Goal: Communication & Community: Answer question/provide support

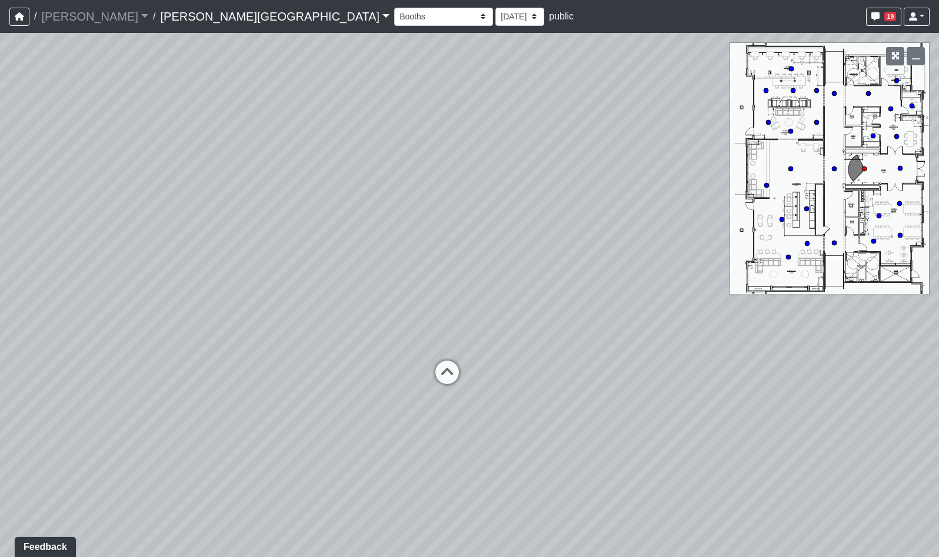
drag, startPoint x: 479, startPoint y: 295, endPoint x: 428, endPoint y: 231, distance: 82.2
click at [428, 231] on div "Loading... Hallway - Hallway 2 Loading... Entry" at bounding box center [469, 295] width 939 height 524
click at [420, 323] on icon at bounding box center [418, 326] width 35 height 35
click at [414, 304] on icon at bounding box center [411, 307] width 35 height 35
drag, startPoint x: 274, startPoint y: 295, endPoint x: 618, endPoint y: 286, distance: 343.8
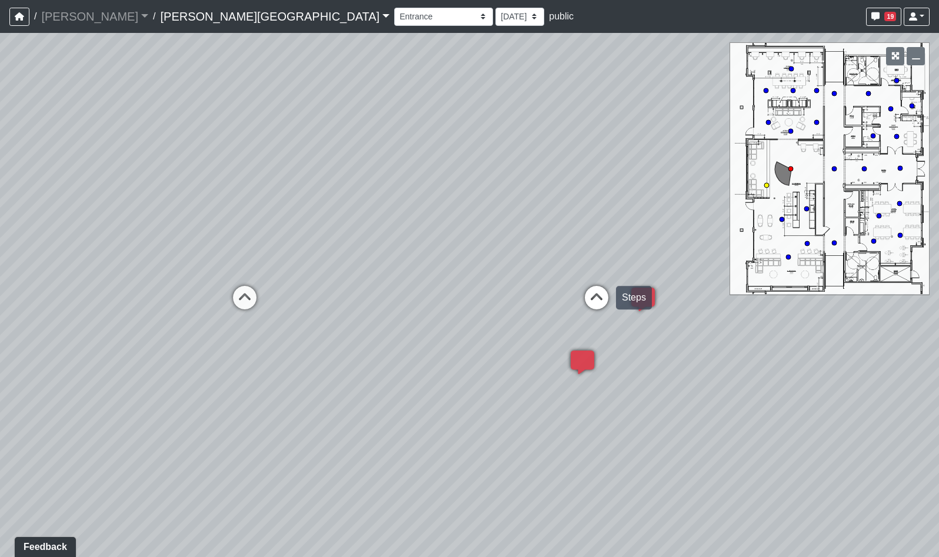
click at [615, 285] on div "Loading... Hallway - Hallway 2 Loading... Entry Loading... Clubroom - Entrance …" at bounding box center [469, 295] width 939 height 524
click at [257, 295] on icon at bounding box center [256, 302] width 35 height 35
drag, startPoint x: 240, startPoint y: 319, endPoint x: 603, endPoint y: 272, distance: 366.1
click at [603, 272] on div "Loading... Hallway - Hallway 2 Loading... Entry Loading... Clubroom - Entrance …" at bounding box center [469, 295] width 939 height 524
drag, startPoint x: 342, startPoint y: 270, endPoint x: 538, endPoint y: 284, distance: 197.1
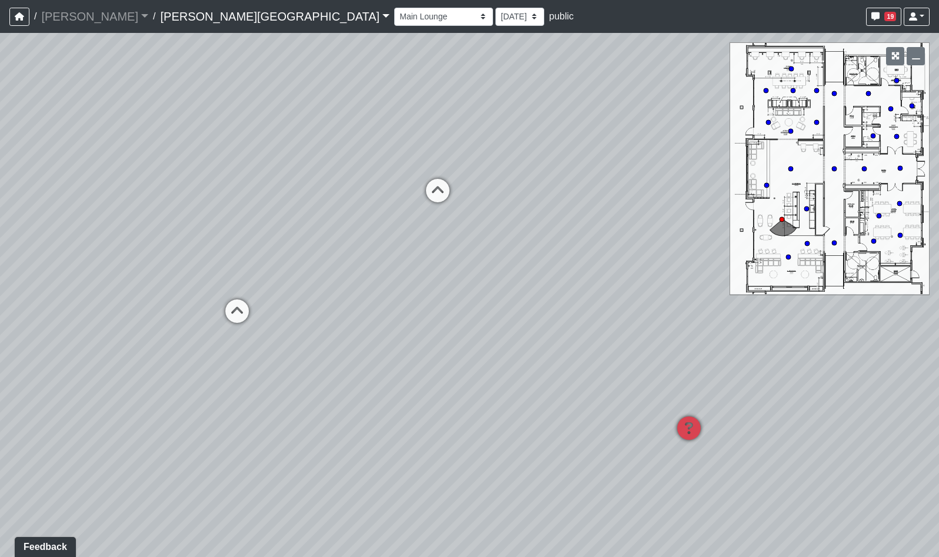
click at [538, 284] on div "Loading... Hallway - Hallway 2 Loading... Entry Loading... Clubroom - Entrance …" at bounding box center [469, 295] width 939 height 524
drag, startPoint x: 257, startPoint y: 305, endPoint x: 771, endPoint y: 345, distance: 515.9
click at [774, 345] on div "Loading... Hallway - Hallway 2 Loading... Entry Loading... Clubroom - Entrance …" at bounding box center [469, 295] width 939 height 524
drag, startPoint x: 504, startPoint y: 279, endPoint x: 276, endPoint y: 343, distance: 237.2
click at [276, 343] on div "Loading... Hallway - Hallway 2 Loading... Entry Loading... Clubroom - Entrance …" at bounding box center [469, 295] width 939 height 524
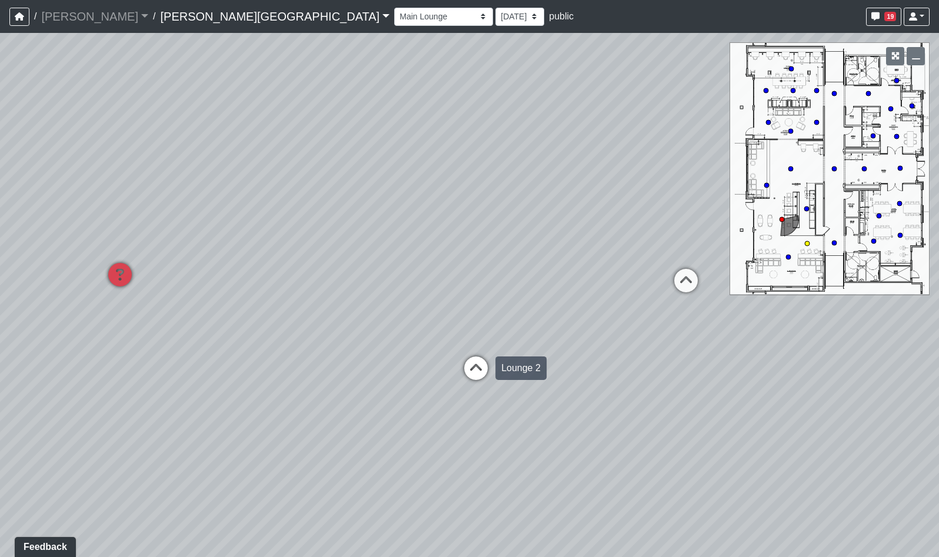
click at [471, 367] on icon at bounding box center [475, 374] width 35 height 35
drag, startPoint x: 340, startPoint y: 313, endPoint x: 577, endPoint y: 312, distance: 237.2
click at [599, 289] on div "Loading... Hallway - Hallway 2 Loading... Entry Loading... Clubroom - Entrance …" at bounding box center [469, 295] width 939 height 524
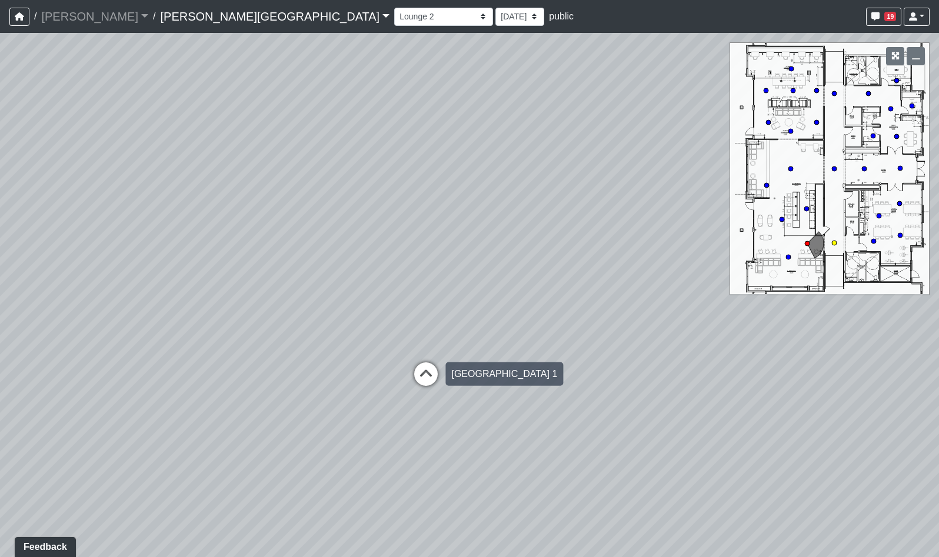
click at [418, 380] on icon at bounding box center [425, 380] width 35 height 35
drag, startPoint x: 590, startPoint y: 307, endPoint x: 315, endPoint y: 301, distance: 275.5
click at [324, 301] on div "Loading... Hallway - Hallway 2 Loading... Entry Loading... Clubroom - Entrance …" at bounding box center [469, 295] width 939 height 524
drag, startPoint x: 630, startPoint y: 307, endPoint x: 182, endPoint y: 308, distance: 447.3
click at [229, 307] on div "Loading... Hallway - Hallway 2 Loading... Entry Loading... Clubroom - Entrance …" at bounding box center [469, 295] width 939 height 524
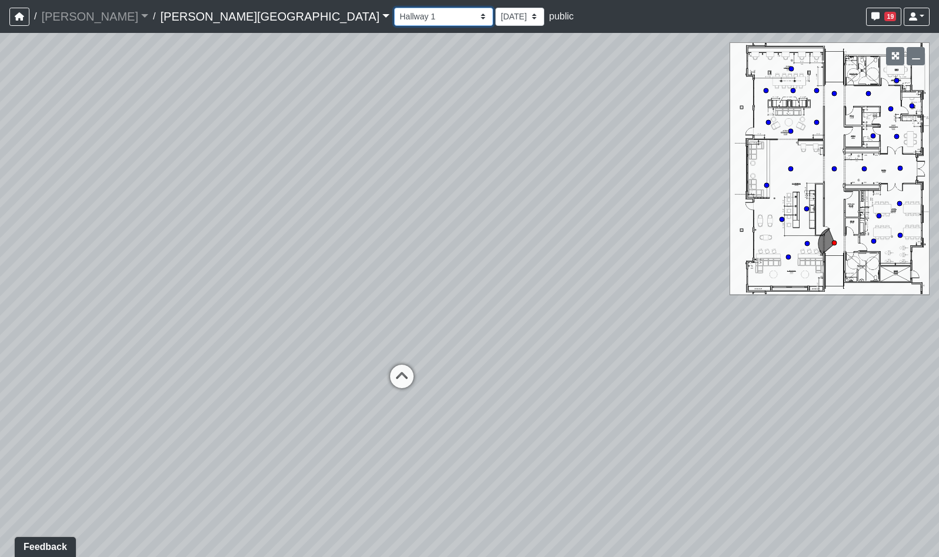
click at [394, 17] on select "Booths 1 Booths 2 Entry Lounge 1 Lounge 2 Lounge 3 Windows Bar Entrance Lounge …" at bounding box center [443, 17] width 99 height 18
click at [394, 8] on select "Booths 1 Booths 2 Entry Lounge 1 Lounge 2 Lounge 3 Windows Bar Entrance Lounge …" at bounding box center [443, 17] width 99 height 18
drag, startPoint x: 410, startPoint y: 398, endPoint x: 334, endPoint y: 129, distance: 278.9
click at [334, 129] on div "Loading... Hallway - Hallway 2 Loading... Entry Loading... Clubroom - Entrance …" at bounding box center [469, 295] width 939 height 524
drag, startPoint x: 354, startPoint y: 351, endPoint x: 327, endPoint y: 165, distance: 187.3
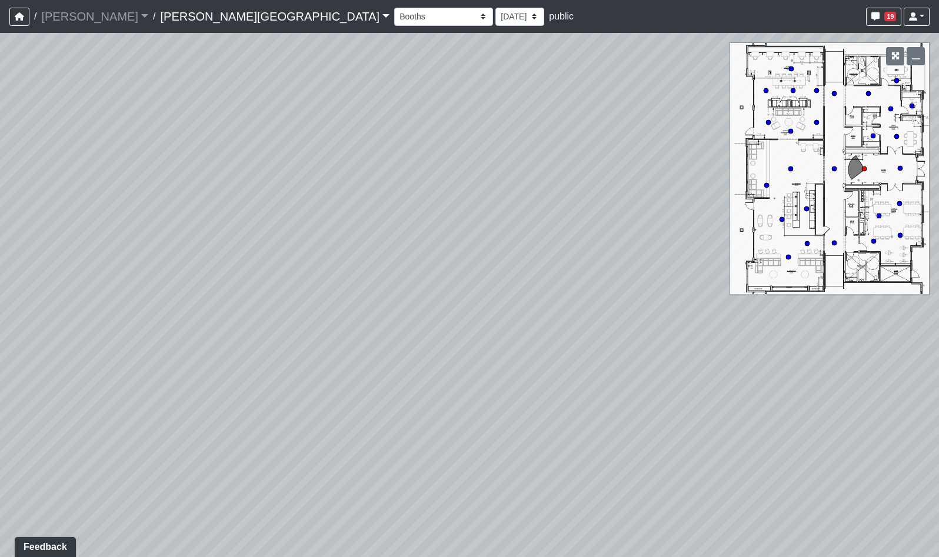
click at [327, 165] on div "Loading... Hallway - Hallway 2 Loading... Entry Loading... Clubroom - Entrance …" at bounding box center [469, 295] width 939 height 524
drag, startPoint x: 291, startPoint y: 200, endPoint x: 375, endPoint y: 188, distance: 85.1
click at [375, 188] on div "Loading... Hallway - Hallway 2 Loading... Entry Loading... Clubroom - Entrance …" at bounding box center [469, 295] width 939 height 524
drag, startPoint x: 355, startPoint y: 135, endPoint x: 374, endPoint y: 292, distance: 158.3
click at [374, 336] on div "Loading... Hallway - Hallway 2 Loading... Entry Loading... Clubroom - Entrance …" at bounding box center [469, 295] width 939 height 524
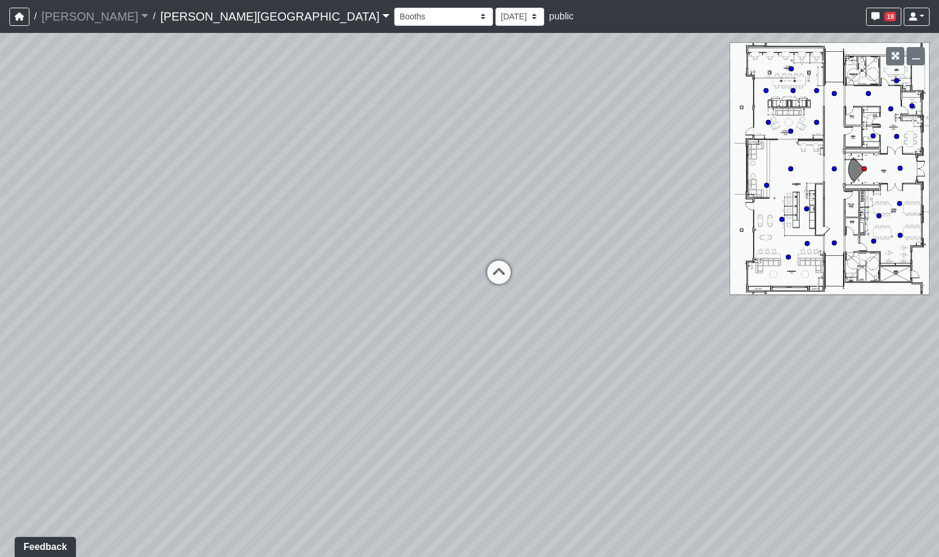
drag, startPoint x: 360, startPoint y: 305, endPoint x: 363, endPoint y: 317, distance: 12.1
click at [363, 316] on div "Loading... Hallway - Hallway 2 Loading... Entry Loading... Clubroom - Entrance …" at bounding box center [469, 295] width 939 height 524
drag, startPoint x: 321, startPoint y: 151, endPoint x: 321, endPoint y: 183, distance: 31.8
click at [321, 183] on div "Loading... Hallway - Hallway 2 Loading... Entry Loading... Clubroom - Entrance …" at bounding box center [469, 295] width 939 height 524
drag, startPoint x: 361, startPoint y: 217, endPoint x: 355, endPoint y: 187, distance: 31.3
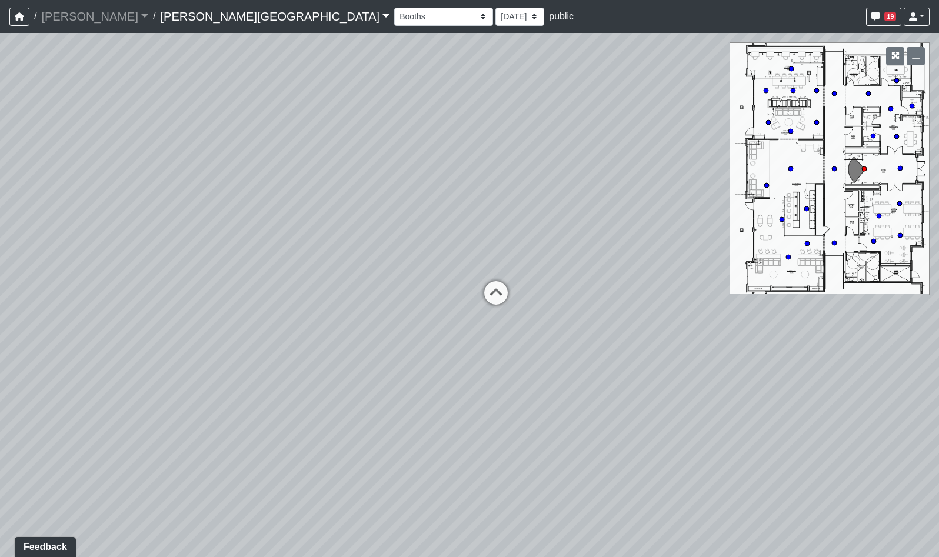
click at [355, 187] on div "Loading... Hallway - Hallway 2 Loading... Entry Loading... Clubroom - Entrance …" at bounding box center [469, 295] width 939 height 524
click at [500, 289] on icon at bounding box center [493, 291] width 35 height 35
drag, startPoint x: 230, startPoint y: 256, endPoint x: 608, endPoint y: 246, distance: 378.5
click at [563, 244] on div "Loading... Hallway - Hallway 2 Loading... Entry Loading... Clubroom - Entrance …" at bounding box center [469, 295] width 939 height 524
drag, startPoint x: 341, startPoint y: 252, endPoint x: 382, endPoint y: 247, distance: 41.5
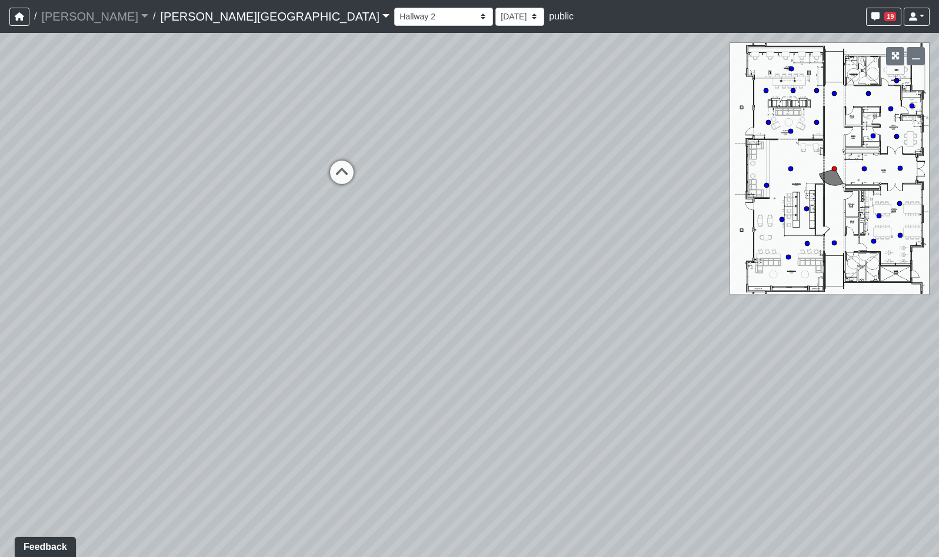
click at [384, 264] on div "Loading... Hallway - Hallway 2 Loading... Entry Loading... Clubroom - Entrance …" at bounding box center [469, 295] width 939 height 524
click at [360, 182] on icon at bounding box center [359, 185] width 35 height 35
drag, startPoint x: 531, startPoint y: 260, endPoint x: 300, endPoint y: 250, distance: 231.5
click at [308, 251] on div "Loading... Hallway - Hallway 2 Loading... Entry Loading... Clubroom - Entrance …" at bounding box center [469, 295] width 939 height 524
drag, startPoint x: 470, startPoint y: 246, endPoint x: 298, endPoint y: 318, distance: 186.2
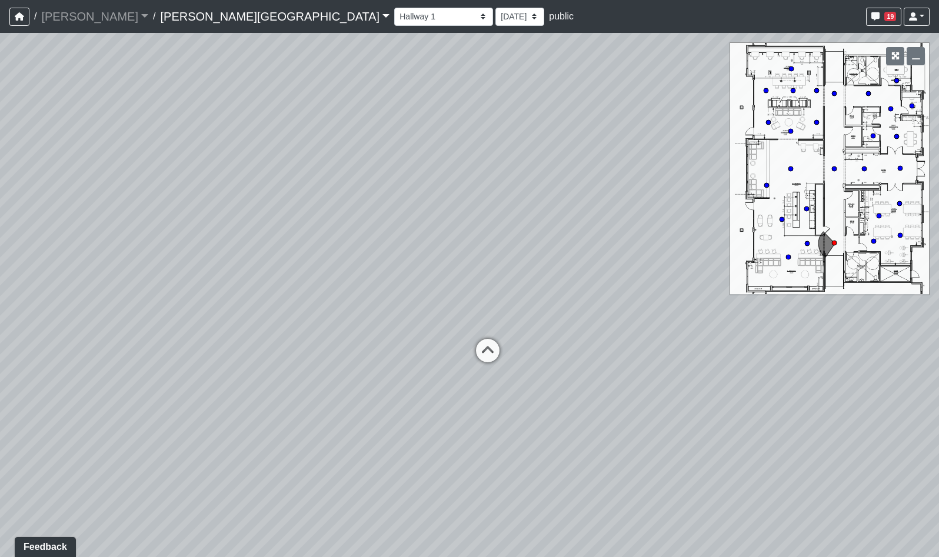
click at [298, 318] on div "Loading... Hallway - Hallway 2 Loading... Entry Loading... Clubroom - Entrance …" at bounding box center [469, 295] width 939 height 524
drag, startPoint x: 513, startPoint y: 287, endPoint x: 254, endPoint y: 294, distance: 259.1
click at [264, 295] on div "Loading... Hallway - Hallway 2 Loading... Entry Loading... Clubroom - Entrance …" at bounding box center [469, 295] width 939 height 524
drag, startPoint x: 314, startPoint y: 315, endPoint x: 190, endPoint y: 318, distance: 123.6
click at [190, 317] on div "Loading... Hallway - Hallway 2 Loading... Entry Loading... Clubroom - Entrance …" at bounding box center [469, 295] width 939 height 524
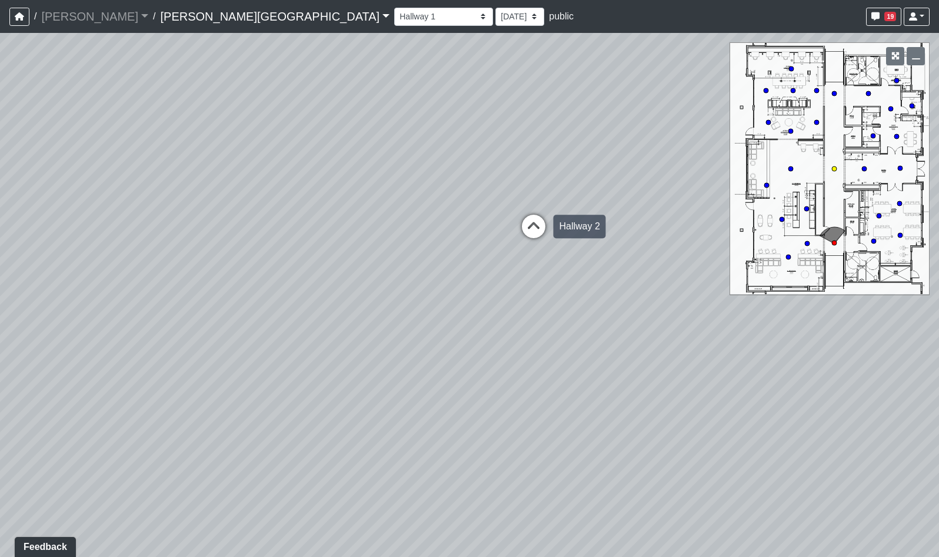
click at [536, 234] on icon at bounding box center [533, 232] width 35 height 35
drag, startPoint x: 187, startPoint y: 269, endPoint x: 81, endPoint y: 268, distance: 105.9
click at [116, 268] on div "Loading... Hallway - Hallway 2 Loading... Entry Loading... Clubroom - Entrance …" at bounding box center [469, 295] width 939 height 524
drag, startPoint x: 384, startPoint y: 278, endPoint x: 307, endPoint y: 312, distance: 84.3
click at [307, 312] on div "Loading... Hallway - Hallway 2 Loading... Entry Loading... Clubroom - Entrance …" at bounding box center [469, 295] width 939 height 524
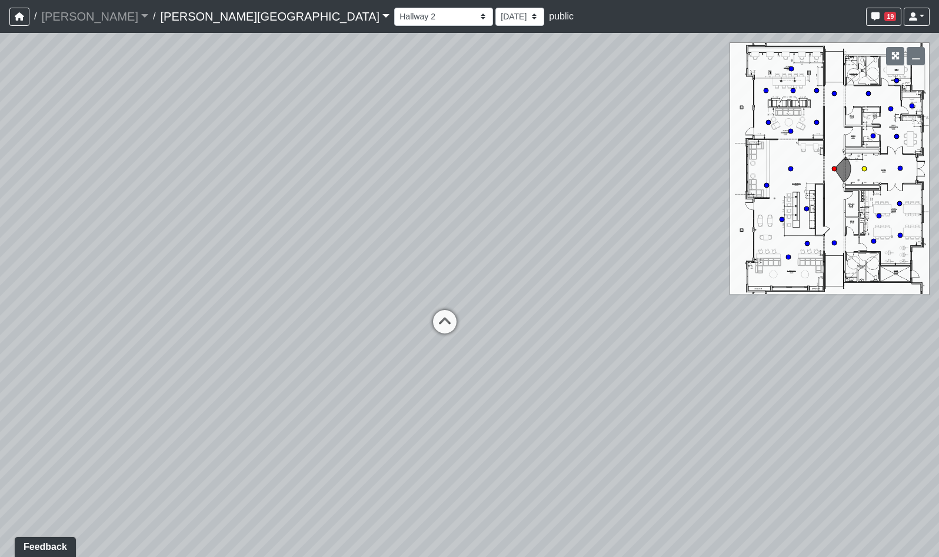
click at [453, 320] on icon at bounding box center [444, 327] width 35 height 35
click at [446, 224] on icon at bounding box center [440, 223] width 35 height 35
drag, startPoint x: 458, startPoint y: 301, endPoint x: 666, endPoint y: 304, distance: 207.8
click at [564, 301] on div "Loading... Hallway - Hallway 2 Loading... Entry Loading... Clubroom - Entrance …" at bounding box center [469, 295] width 939 height 524
drag, startPoint x: 310, startPoint y: 315, endPoint x: 429, endPoint y: 318, distance: 119.5
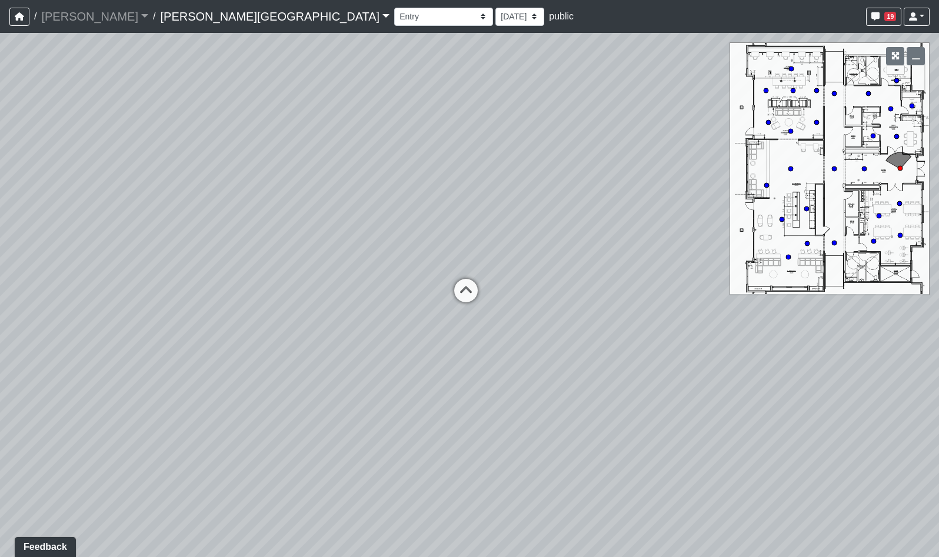
click at [428, 318] on div "Loading... Hallway - Hallway 2 Loading... Entry Loading... Clubroom - Entrance …" at bounding box center [469, 295] width 939 height 524
click at [493, 291] on icon at bounding box center [490, 296] width 35 height 35
drag, startPoint x: 490, startPoint y: 280, endPoint x: 602, endPoint y: 280, distance: 111.8
click at [602, 280] on div "Loading... Hallway - Hallway 2 Loading... Entry Loading... Clubroom - Entrance …" at bounding box center [469, 295] width 939 height 524
drag, startPoint x: 441, startPoint y: 284, endPoint x: 171, endPoint y: 285, distance: 270.1
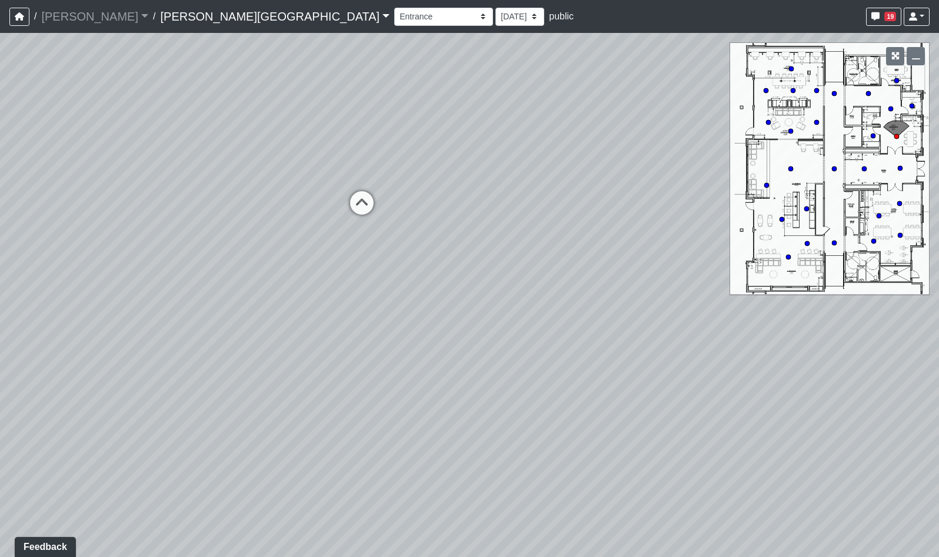
click at [174, 285] on div "Loading... Hallway - Hallway 2 Loading... Entry Loading... Clubroom - Entrance …" at bounding box center [469, 295] width 939 height 524
click at [348, 210] on icon at bounding box center [351, 210] width 35 height 35
drag, startPoint x: 398, startPoint y: 294, endPoint x: 91, endPoint y: 243, distance: 311.3
click at [91, 243] on div "Loading... Hallway - Hallway 2 Loading... Entry Loading... Clubroom - Entrance …" at bounding box center [469, 295] width 939 height 524
drag, startPoint x: 360, startPoint y: 250, endPoint x: 70, endPoint y: 320, distance: 298.6
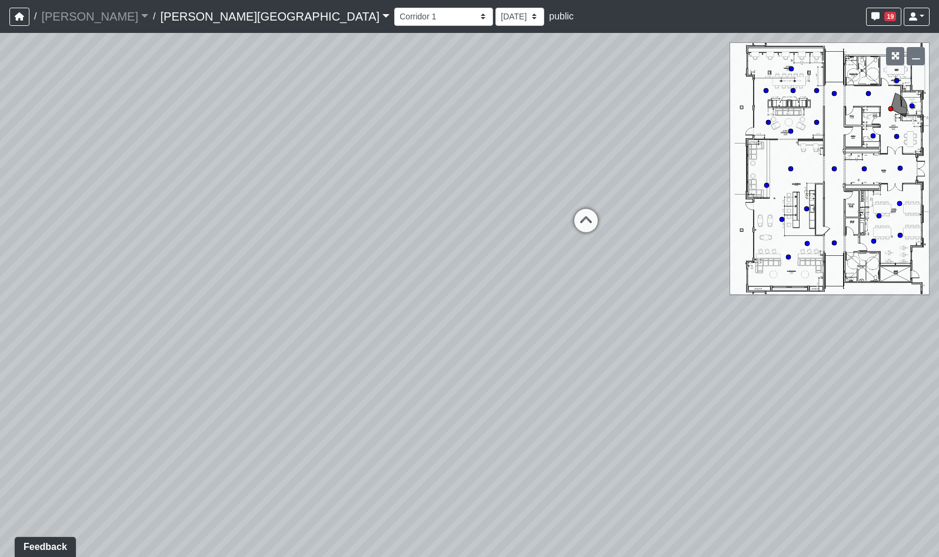
click at [70, 320] on div "Loading... Hallway - Hallway 2 Loading... Entry Loading... Clubroom - Entrance …" at bounding box center [469, 295] width 939 height 524
drag, startPoint x: 74, startPoint y: 315, endPoint x: 437, endPoint y: 304, distance: 363.9
click at [401, 304] on div "Loading... Hallway - Hallway 2 Loading... Entry Loading... Clubroom - Entrance …" at bounding box center [469, 295] width 939 height 524
click at [405, 214] on icon at bounding box center [404, 216] width 35 height 35
drag, startPoint x: 373, startPoint y: 242, endPoint x: 341, endPoint y: 359, distance: 121.3
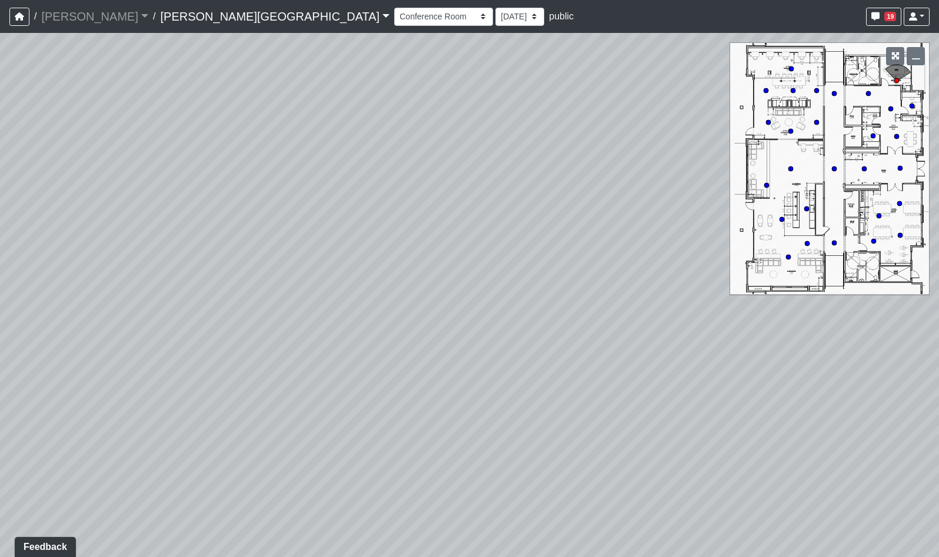
click at [341, 359] on div "Loading... Hallway - Hallway 2 Loading... Entry Loading... Clubroom - Entrance …" at bounding box center [469, 295] width 939 height 524
drag, startPoint x: 185, startPoint y: 327, endPoint x: 601, endPoint y: 262, distance: 421.1
click at [589, 263] on div "Loading... Hallway - Hallway 2 Loading... Entry Loading... Clubroom - Entrance …" at bounding box center [469, 295] width 939 height 524
click at [255, 223] on icon at bounding box center [257, 227] width 35 height 35
drag, startPoint x: 375, startPoint y: 237, endPoint x: 359, endPoint y: 238, distance: 16.5
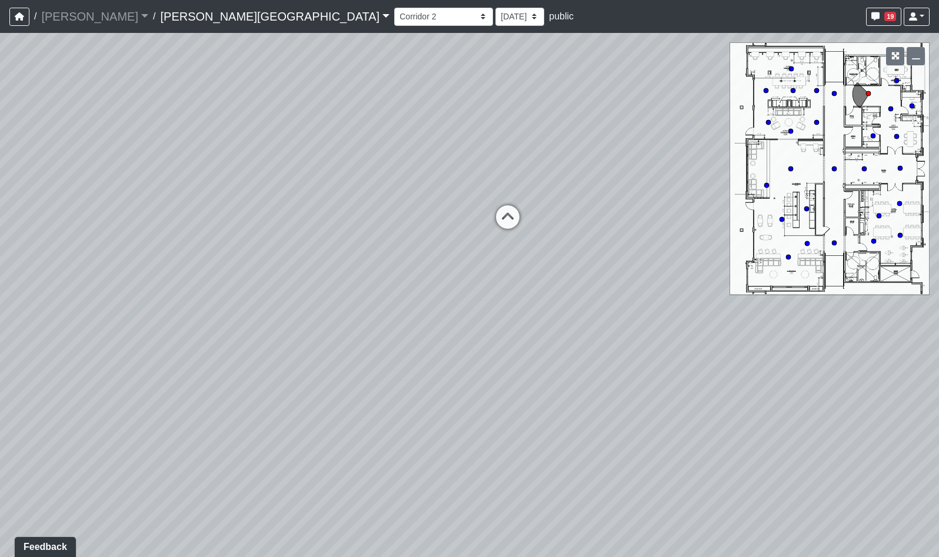
click at [359, 238] on div "Loading... Hallway - Hallway 2 Loading... Entry Loading... Clubroom - Entrance …" at bounding box center [469, 295] width 939 height 524
click at [508, 224] on icon at bounding box center [500, 222] width 35 height 35
drag, startPoint x: 573, startPoint y: 269, endPoint x: 195, endPoint y: 248, distance: 378.4
click at [255, 254] on div "Loading... Hallway - Hallway 2 Loading... Entry Loading... Clubroom - Entrance …" at bounding box center [469, 295] width 939 height 524
drag, startPoint x: 457, startPoint y: 242, endPoint x: 324, endPoint y: 278, distance: 138.3
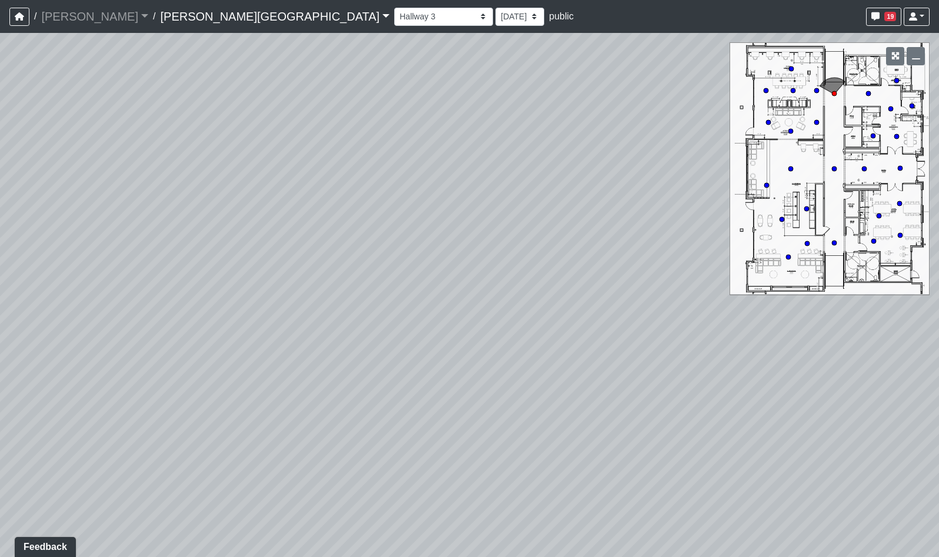
click at [324, 278] on div "Loading... Hallway - Hallway 2 Loading... Entry Loading... Clubroom - Entrance …" at bounding box center [469, 295] width 939 height 524
drag, startPoint x: 161, startPoint y: 277, endPoint x: 543, endPoint y: 266, distance: 382.1
click at [498, 268] on div "Loading... Hallway - Hallway 2 Loading... Entry Loading... Clubroom - Entrance …" at bounding box center [469, 295] width 939 height 524
click at [484, 414] on icon at bounding box center [487, 415] width 35 height 35
click at [461, 352] on icon at bounding box center [461, 354] width 35 height 35
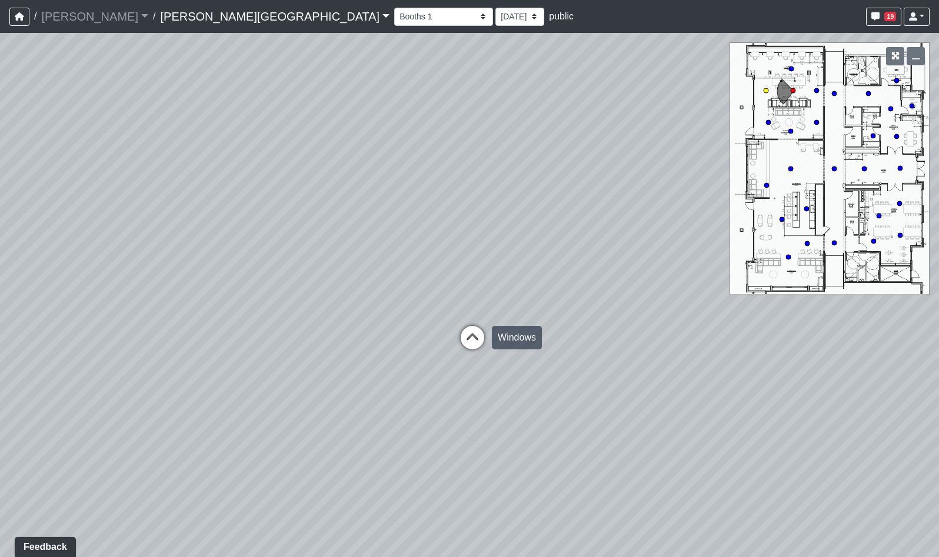
click at [480, 340] on icon at bounding box center [472, 343] width 35 height 35
drag, startPoint x: 224, startPoint y: 287, endPoint x: 535, endPoint y: 275, distance: 311.0
click at [531, 271] on div "Loading... Hallway - Hallway 2 Loading... Entry Loading... Clubroom - Entrance …" at bounding box center [469, 295] width 939 height 524
click at [237, 342] on icon at bounding box center [247, 345] width 35 height 35
drag, startPoint x: 419, startPoint y: 288, endPoint x: 548, endPoint y: 297, distance: 129.8
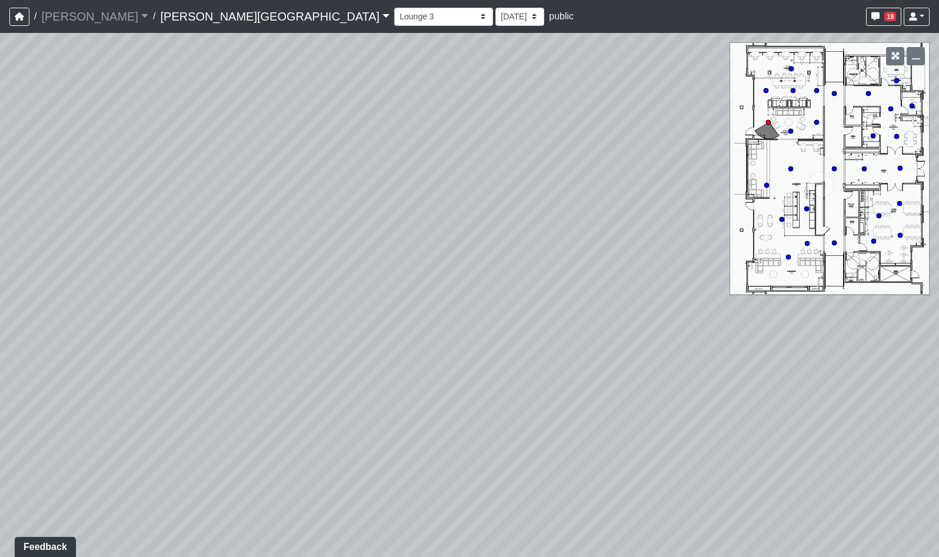
click at [497, 288] on div "Loading... Hallway - Hallway 2 Loading... Entry Loading... Clubroom - Entrance …" at bounding box center [469, 295] width 939 height 524
click at [365, 368] on icon at bounding box center [374, 365] width 35 height 35
drag, startPoint x: 284, startPoint y: 275, endPoint x: 255, endPoint y: 301, distance: 37.9
click at [152, 283] on div "Loading... Hallway - Hallway 2 Loading... Entry Loading... Clubroom - Entrance …" at bounding box center [469, 295] width 939 height 524
click at [500, 338] on icon at bounding box center [490, 342] width 35 height 35
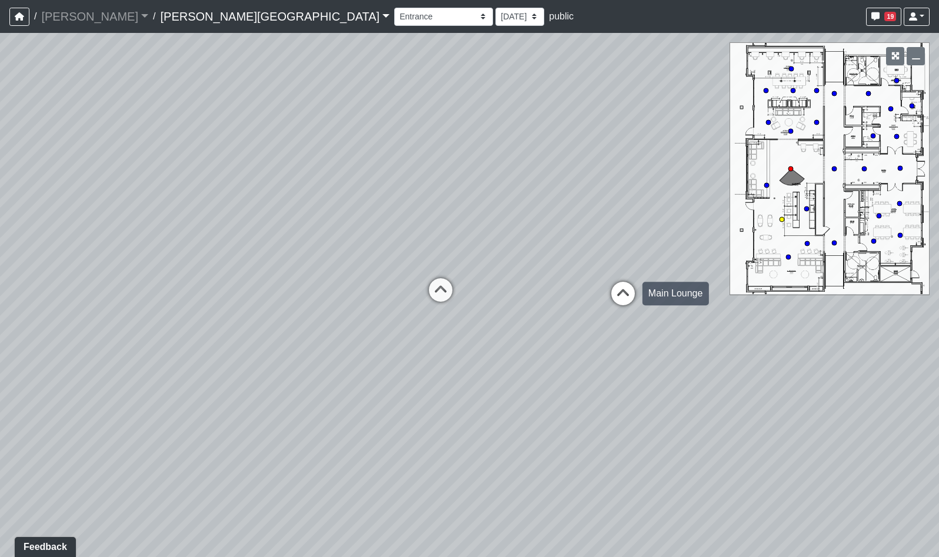
click at [626, 301] on icon at bounding box center [623, 299] width 35 height 35
drag, startPoint x: 464, startPoint y: 306, endPoint x: 501, endPoint y: 310, distance: 37.2
click at [501, 310] on div "Loading... Hallway - Hallway 2 Loading... Entry Loading... Clubroom - Entrance …" at bounding box center [469, 295] width 939 height 524
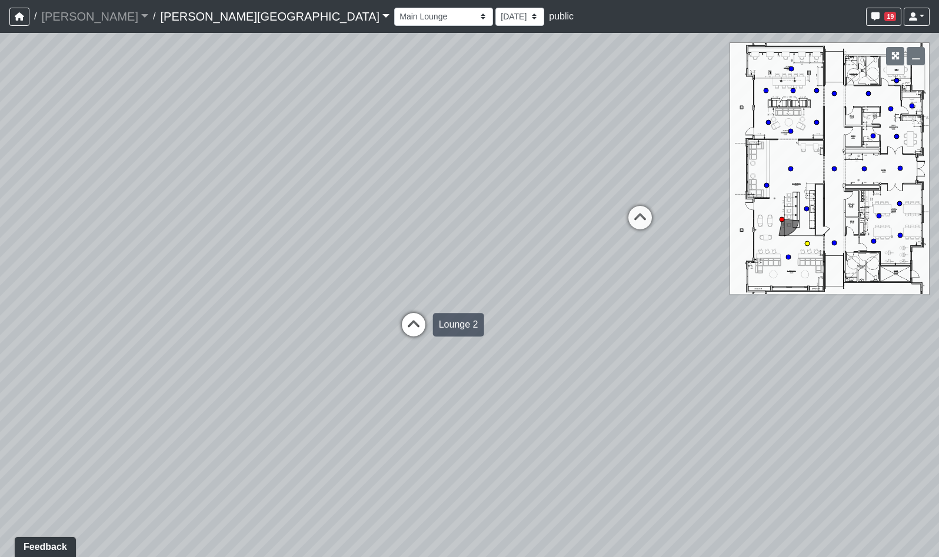
click at [410, 329] on icon at bounding box center [413, 330] width 35 height 35
drag, startPoint x: 441, startPoint y: 307, endPoint x: 543, endPoint y: 305, distance: 101.8
click at [543, 305] on div "Loading... Hallway - Hallway 2 Loading... Entry Loading... Clubroom - Entrance …" at bounding box center [469, 295] width 939 height 524
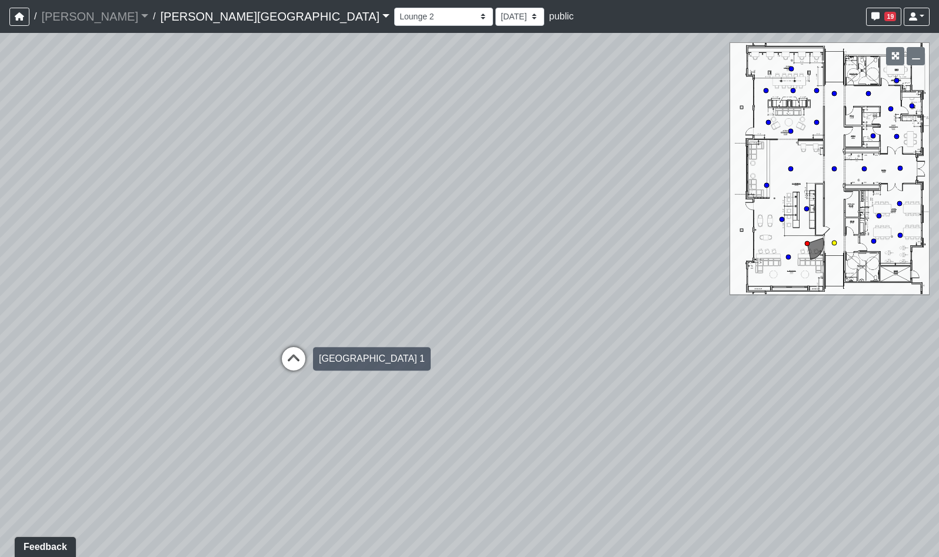
click at [294, 357] on icon at bounding box center [293, 364] width 35 height 35
drag, startPoint x: 541, startPoint y: 255, endPoint x: 278, endPoint y: 271, distance: 263.0
click at [289, 269] on div "Loading... Hallway - Hallway 2 Loading... Entry Loading... Clubroom - Entrance …" at bounding box center [469, 295] width 939 height 524
drag, startPoint x: 138, startPoint y: 261, endPoint x: 540, endPoint y: 269, distance: 402.6
click at [516, 268] on div "Loading... Hallway - Hallway 2 Loading... Entry Loading... Clubroom - Entrance …" at bounding box center [469, 295] width 939 height 524
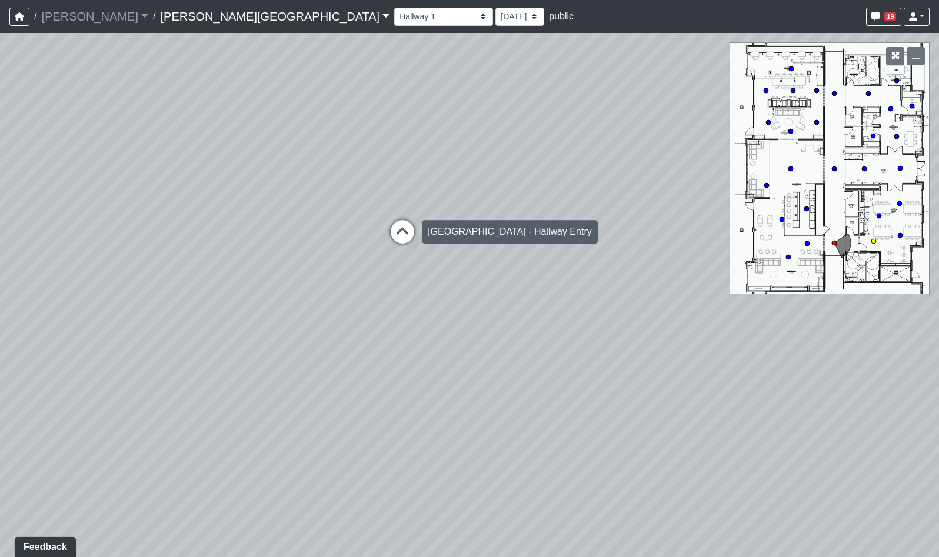
click at [407, 231] on icon at bounding box center [402, 237] width 35 height 35
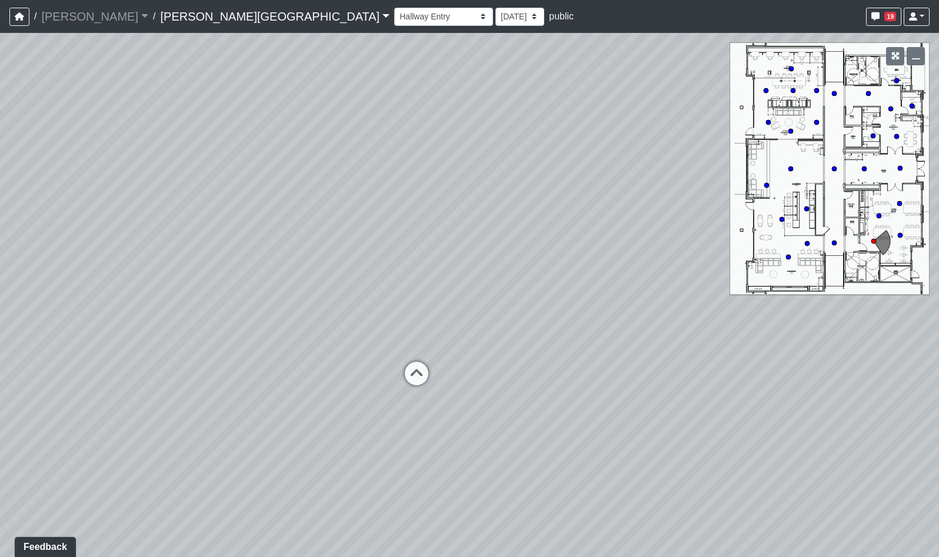
drag, startPoint x: 390, startPoint y: 268, endPoint x: 551, endPoint y: 266, distance: 161.3
click at [551, 266] on div "Loading... Hallway - Hallway 2 Loading... Entry Loading... Clubroom - Entrance …" at bounding box center [469, 295] width 939 height 524
drag, startPoint x: 286, startPoint y: 280, endPoint x: 456, endPoint y: 280, distance: 169.5
click at [456, 280] on div "Loading... Hallway - Hallway 2 Loading... Entry Loading... Clubroom - Entrance …" at bounding box center [469, 295] width 939 height 524
drag, startPoint x: 237, startPoint y: 304, endPoint x: 400, endPoint y: 301, distance: 163.1
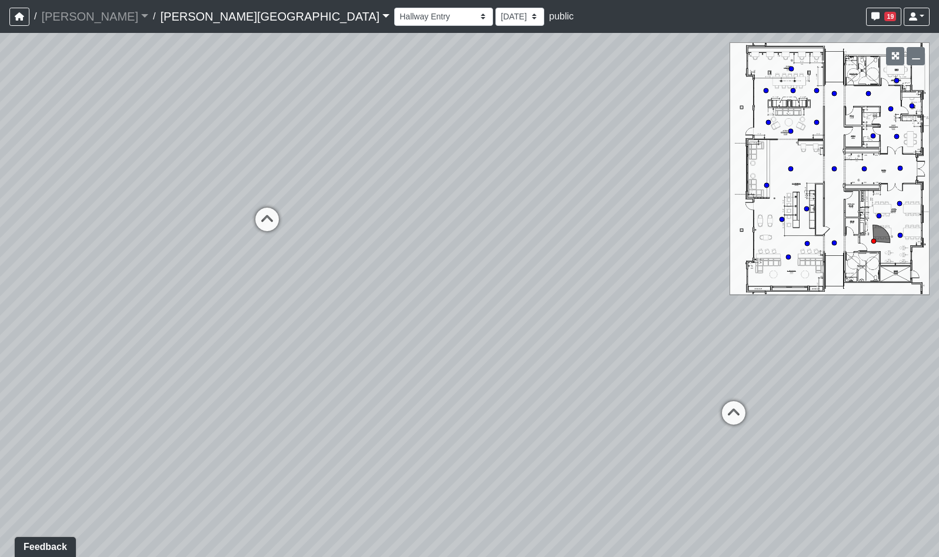
click at [400, 301] on div "Loading... Hallway - Hallway 2 Loading... Entry Loading... Clubroom - Entrance …" at bounding box center [469, 295] width 939 height 524
drag, startPoint x: 178, startPoint y: 307, endPoint x: 423, endPoint y: 290, distance: 244.9
click at [423, 290] on div "Loading... Hallway - Hallway 2 Loading... Entry Loading... Clubroom - Entrance …" at bounding box center [469, 295] width 939 height 524
drag, startPoint x: 480, startPoint y: 295, endPoint x: 275, endPoint y: 297, distance: 204.8
click at [234, 297] on div "Loading... Hallway - Hallway 2 Loading... Entry Loading... Clubroom - Entrance …" at bounding box center [469, 295] width 939 height 524
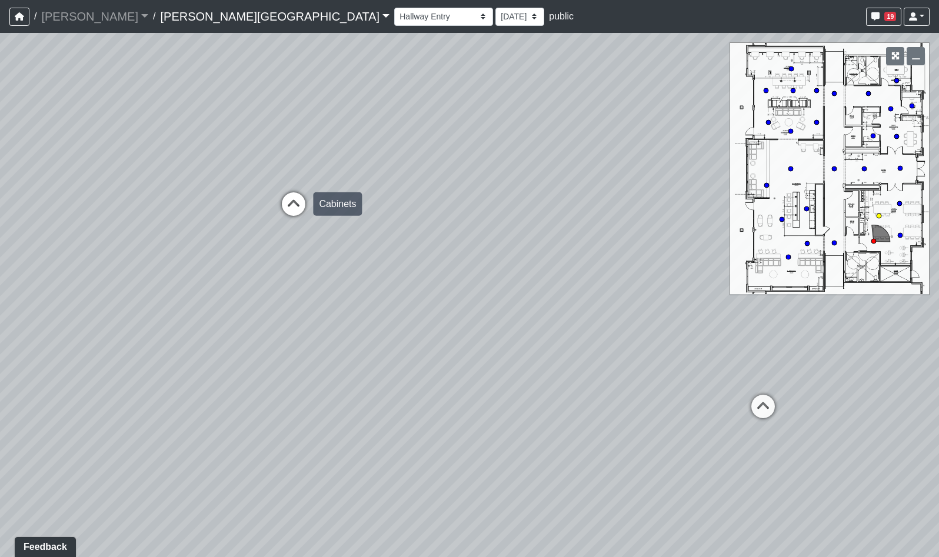
click at [298, 211] on icon at bounding box center [293, 209] width 35 height 35
drag, startPoint x: 296, startPoint y: 280, endPoint x: 666, endPoint y: 275, distance: 369.6
click at [624, 275] on div "Loading... Hallway - Hallway 2 Loading... Entry Loading... Clubroom - Entrance …" at bounding box center [469, 295] width 939 height 524
drag, startPoint x: 660, startPoint y: 295, endPoint x: 314, endPoint y: 285, distance: 346.2
click at [311, 285] on div "Loading... Hallway - Hallway 2 Loading... Entry Loading... Clubroom - Entrance …" at bounding box center [469, 295] width 939 height 524
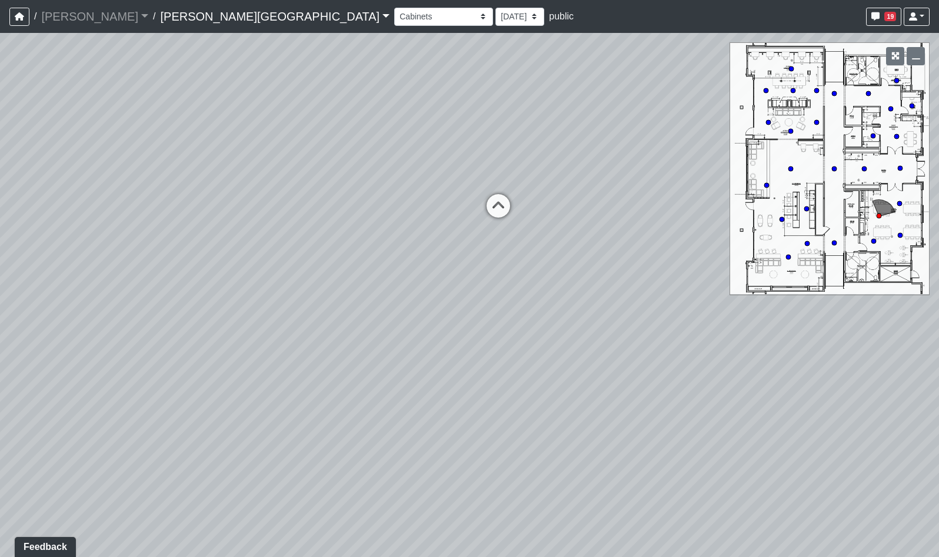
drag, startPoint x: 568, startPoint y: 285, endPoint x: 330, endPoint y: 290, distance: 238.4
click at [342, 290] on div "Loading... Hallway - Hallway 2 Loading... Entry Loading... Clubroom - Entrance …" at bounding box center [469, 295] width 939 height 524
drag, startPoint x: 544, startPoint y: 283, endPoint x: 218, endPoint y: 283, distance: 326.0
click at [244, 283] on div "Loading... Hallway - Hallway 2 Loading... Entry Loading... Clubroom - Entrance …" at bounding box center [469, 295] width 939 height 524
drag, startPoint x: 605, startPoint y: 281, endPoint x: 713, endPoint y: 282, distance: 108.3
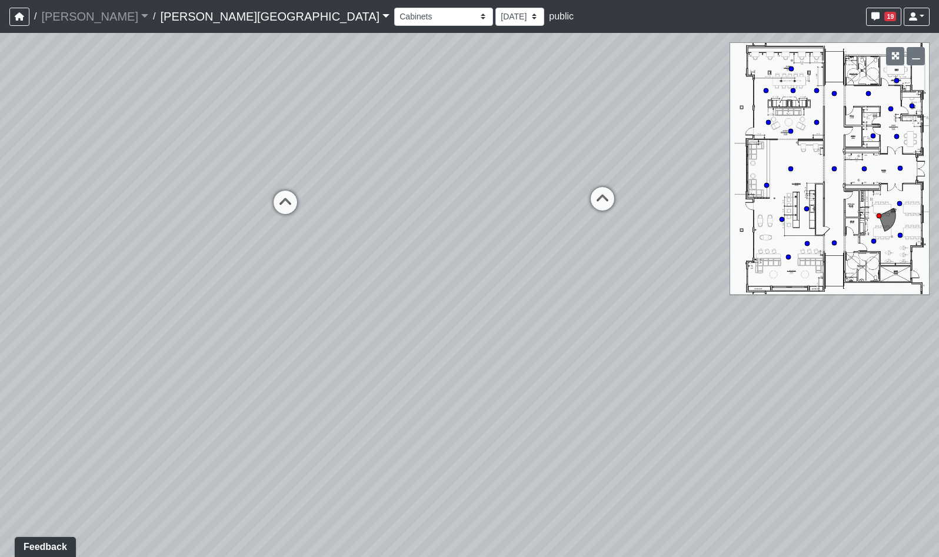
click at [689, 282] on div "Loading... Hallway - Hallway 2 Loading... Entry Loading... Clubroom - Entrance …" at bounding box center [469, 295] width 939 height 524
click at [320, 212] on icon at bounding box center [317, 215] width 35 height 35
drag, startPoint x: 207, startPoint y: 251, endPoint x: 636, endPoint y: 237, distance: 428.7
click at [636, 237] on div "Loading... Hallway - Hallway 2 Loading... Entry Loading... Clubroom - Entrance …" at bounding box center [469, 295] width 939 height 524
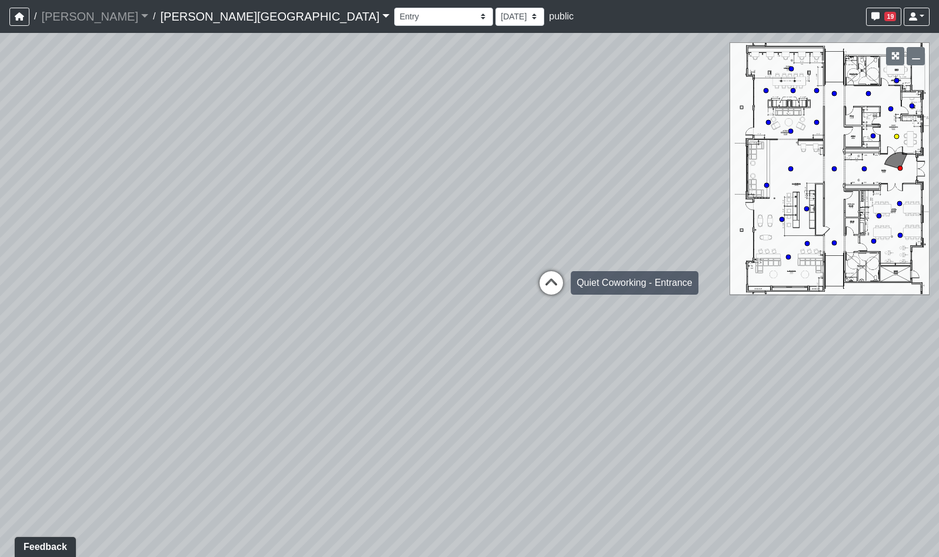
click at [553, 281] on icon at bounding box center [551, 288] width 35 height 35
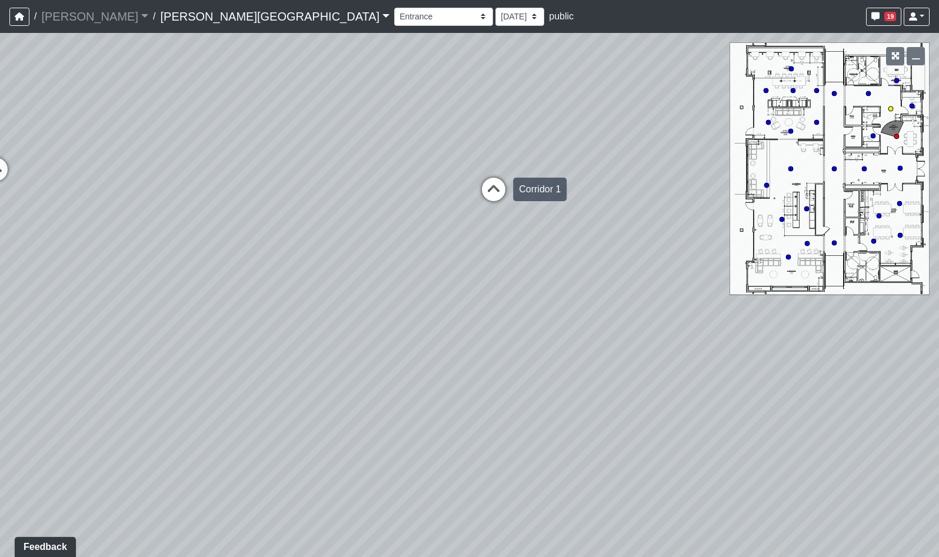
click at [498, 192] on icon at bounding box center [493, 195] width 35 height 35
drag, startPoint x: 491, startPoint y: 209, endPoint x: 766, endPoint y: 220, distance: 274.5
click at [767, 220] on div "Loading... Hallway - Hallway 2 Loading... Entry Loading... Clubroom - Entrance …" at bounding box center [469, 295] width 939 height 524
click at [394, 13] on select "Booths 1 Booths 2 Entry Lounge 1 Lounge 2 Lounge 3 Windows Bar Entrance Lounge …" at bounding box center [443, 17] width 99 height 18
click at [394, 8] on select "Booths 1 Booths 2 Entry Lounge 1 Lounge 2 Lounge 3 Windows Bar Entrance Lounge …" at bounding box center [443, 17] width 99 height 18
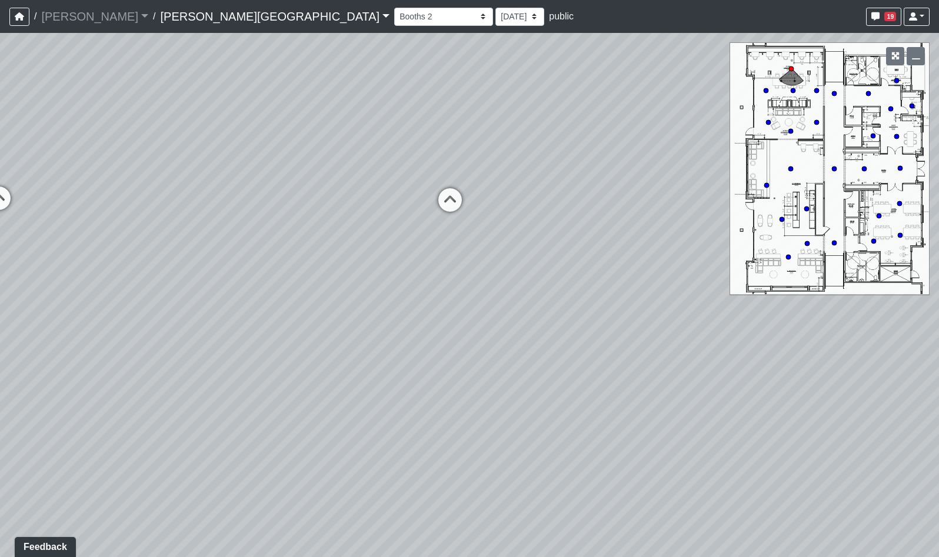
drag, startPoint x: 437, startPoint y: 287, endPoint x: 280, endPoint y: 212, distance: 173.7
click at [281, 212] on div "Loading... Hallway - Hallway 2 Loading... Entry Loading... Clubroom - Entrance …" at bounding box center [469, 295] width 939 height 524
click at [440, 203] on icon at bounding box center [446, 211] width 35 height 35
drag, startPoint x: 371, startPoint y: 181, endPoint x: 420, endPoint y: 280, distance: 110.3
click at [418, 278] on div "Loading... Hallway - Hallway 2 Loading... Entry Loading... Clubroom - Entrance …" at bounding box center [469, 295] width 939 height 524
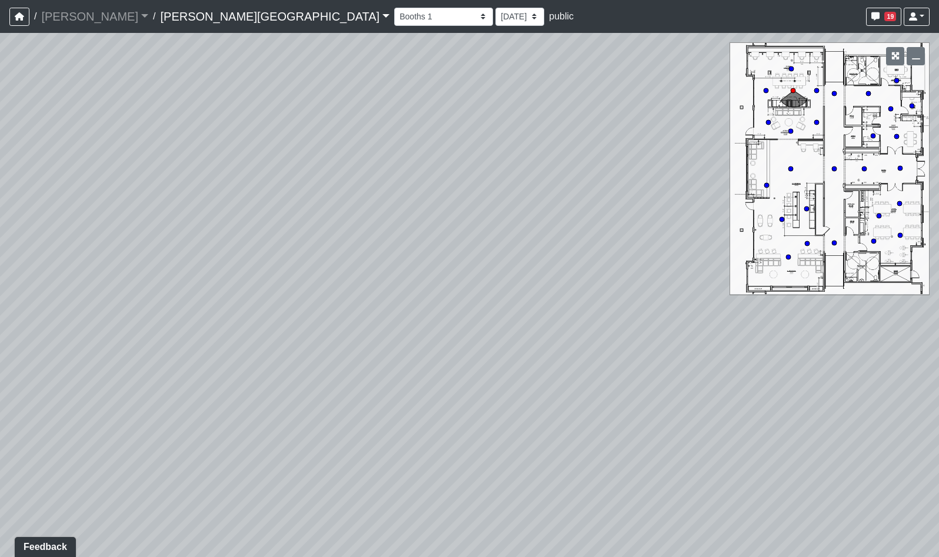
drag, startPoint x: 350, startPoint y: 321, endPoint x: 578, endPoint y: 251, distance: 238.1
click at [574, 252] on div "Loading... Hallway - Hallway 2 Loading... Entry Loading... Clubroom - Entrance …" at bounding box center [469, 295] width 939 height 524
drag, startPoint x: 494, startPoint y: 258, endPoint x: 658, endPoint y: 251, distance: 164.3
click at [640, 251] on div "Loading... Hallway - Hallway 2 Loading... Entry Loading... Clubroom - Entrance …" at bounding box center [469, 295] width 939 height 524
click at [554, 324] on icon at bounding box center [547, 329] width 35 height 35
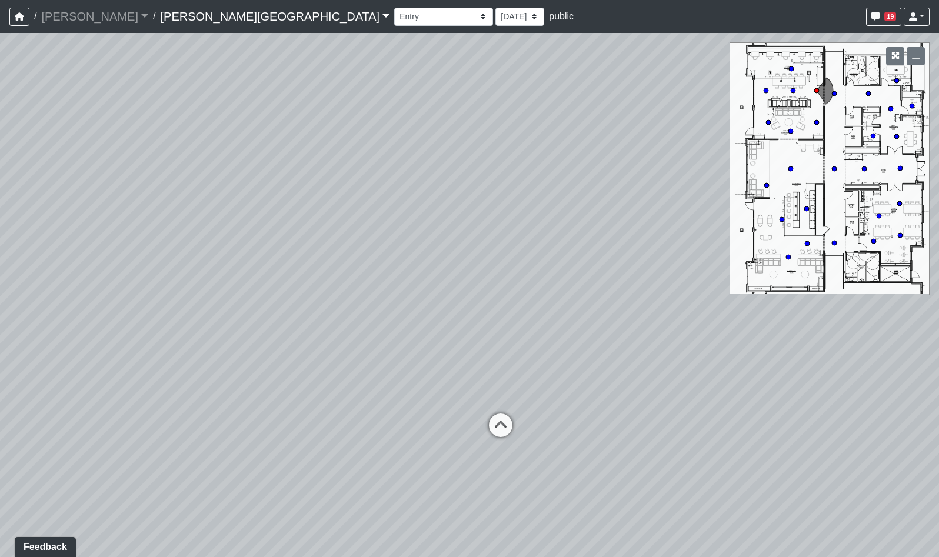
drag, startPoint x: 598, startPoint y: 297, endPoint x: 473, endPoint y: 395, distance: 158.9
click at [471, 393] on div "Loading... Hallway - Hallway 2 Loading... Entry Loading... Clubroom - Entrance …" at bounding box center [469, 295] width 939 height 524
click at [510, 441] on icon at bounding box center [510, 442] width 35 height 35
drag, startPoint x: 269, startPoint y: 311, endPoint x: 348, endPoint y: 288, distance: 82.0
click at [348, 288] on div "Loading... Hallway - Hallway 2 Loading... Entry Loading... Clubroom - Entrance …" at bounding box center [469, 295] width 939 height 524
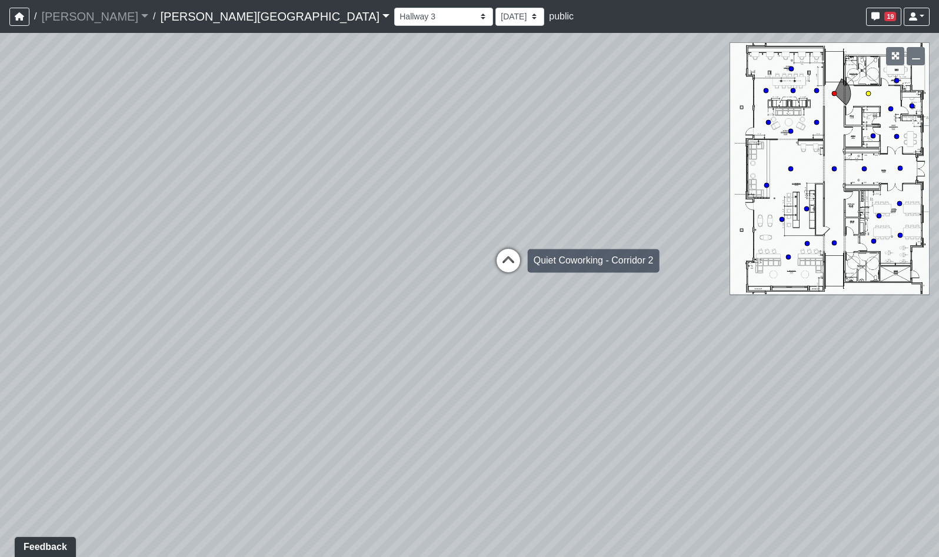
click at [504, 261] on icon at bounding box center [508, 266] width 35 height 35
drag, startPoint x: 526, startPoint y: 301, endPoint x: 344, endPoint y: 302, distance: 181.9
click at [344, 302] on div "Loading... Hallway - Hallway 2 Loading... Entry Loading... Clubroom - Entrance …" at bounding box center [469, 295] width 939 height 524
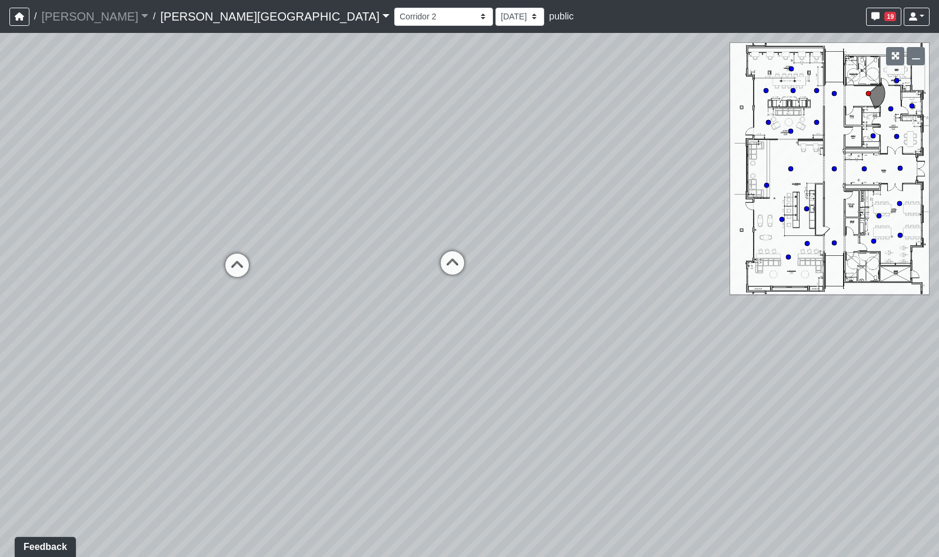
drag, startPoint x: 364, startPoint y: 324, endPoint x: 544, endPoint y: 321, distance: 180.1
click at [545, 321] on div "Loading... Hallway - Hallway 2 Loading... Entry Loading... Clubroom - Entrance …" at bounding box center [469, 295] width 939 height 524
click at [375, 267] on icon at bounding box center [372, 268] width 35 height 35
drag, startPoint x: 441, startPoint y: 291, endPoint x: 491, endPoint y: 237, distance: 73.3
click at [450, 210] on div "Loading... Hallway - Hallway 2 Loading... Entry Loading... Clubroom - Entrance …" at bounding box center [469, 295] width 939 height 524
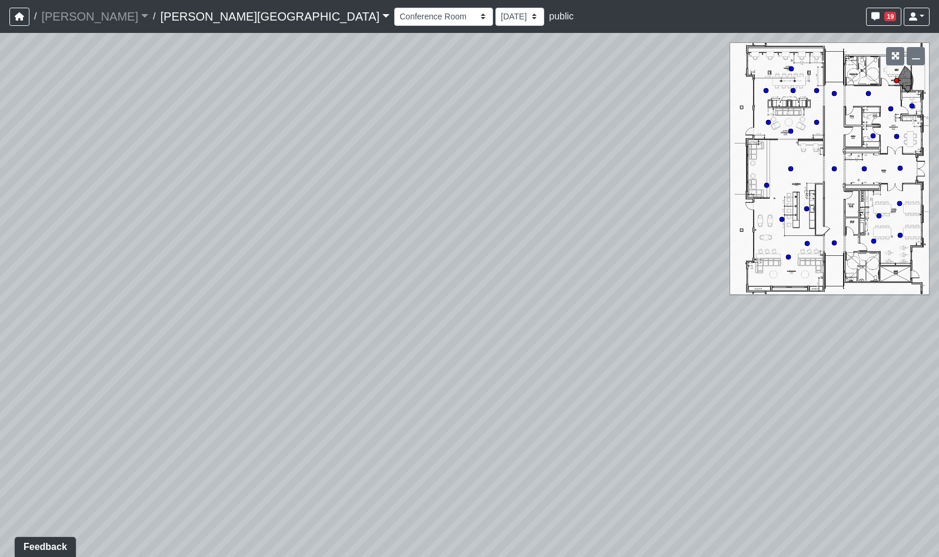
drag, startPoint x: 563, startPoint y: 293, endPoint x: 238, endPoint y: 307, distance: 325.7
click at [282, 298] on div "Loading... Hallway - Hallway 2 Loading... Entry Loading... Clubroom - Entrance …" at bounding box center [469, 295] width 939 height 524
drag, startPoint x: 513, startPoint y: 280, endPoint x: 297, endPoint y: 364, distance: 232.1
click at [258, 363] on div "Loading... Hallway - Hallway 2 Loading... Entry Loading... Clubroom - Entrance …" at bounding box center [469, 295] width 939 height 524
click at [563, 275] on icon at bounding box center [556, 280] width 35 height 35
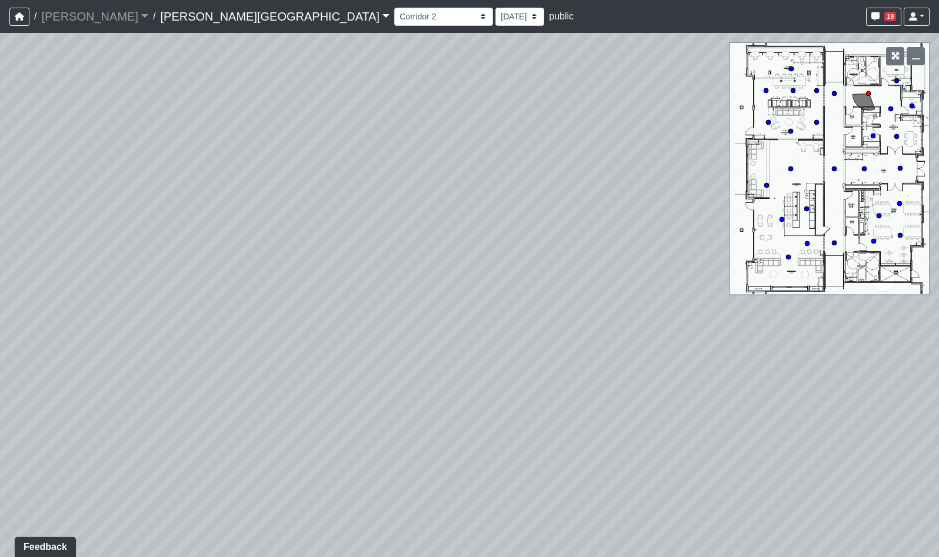
drag, startPoint x: 650, startPoint y: 285, endPoint x: 397, endPoint y: 311, distance: 253.8
click at [407, 310] on div "Loading... Hallway - Hallway 2 Loading... Entry Loading... Clubroom - Entrance …" at bounding box center [469, 295] width 939 height 524
click at [632, 290] on icon at bounding box center [633, 295] width 35 height 35
drag, startPoint x: 660, startPoint y: 323, endPoint x: 738, endPoint y: 322, distance: 77.7
click at [738, 322] on div "Loading... Hallway - Hallway 2 Loading... Entry Loading... Clubroom - Entrance …" at bounding box center [469, 295] width 939 height 524
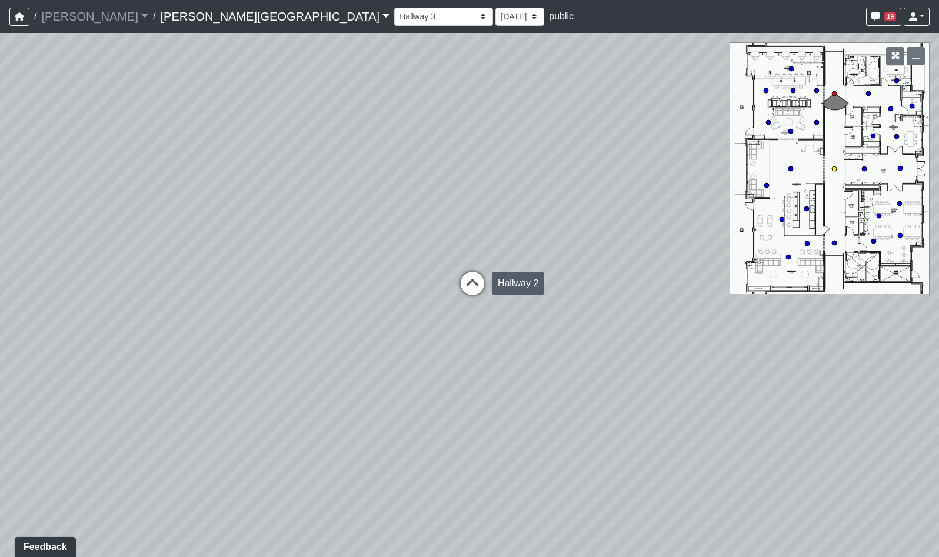
click at [477, 284] on icon at bounding box center [472, 289] width 35 height 35
drag, startPoint x: 610, startPoint y: 350, endPoint x: 592, endPoint y: 384, distance: 38.7
click at [592, 384] on div "Loading... Hallway - Hallway 2 Loading... Entry Loading... Clubroom - Entrance …" at bounding box center [469, 295] width 939 height 524
drag, startPoint x: 567, startPoint y: 342, endPoint x: 582, endPoint y: 456, distance: 115.2
click at [580, 463] on div "Loading... Hallway - Hallway 2 Loading... Entry Loading... Clubroom - Entrance …" at bounding box center [469, 295] width 939 height 524
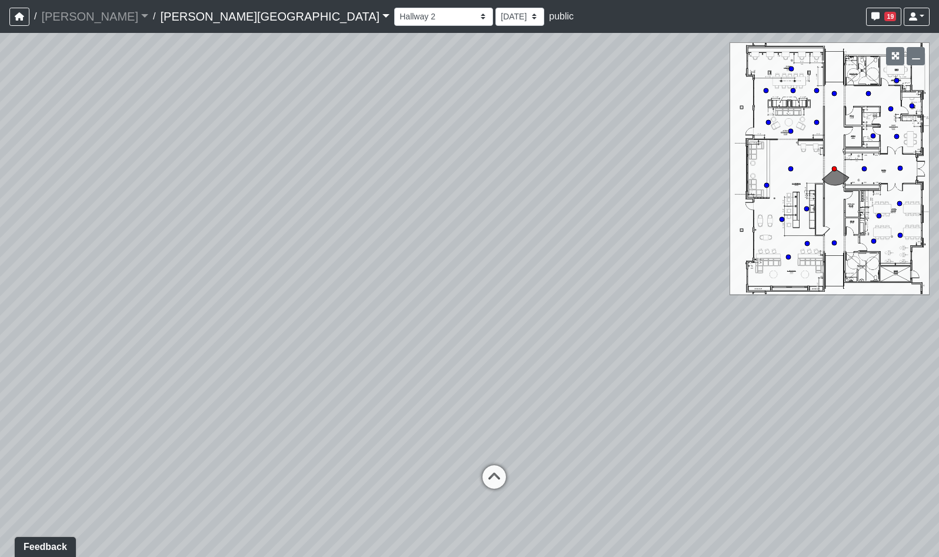
drag, startPoint x: 489, startPoint y: 215, endPoint x: 527, endPoint y: 120, distance: 102.7
click at [527, 120] on div "Loading... Hallway - Hallway 2 Loading... Entry Loading... Clubroom - Entrance …" at bounding box center [469, 295] width 939 height 524
drag, startPoint x: 498, startPoint y: 406, endPoint x: 521, endPoint y: 333, distance: 76.3
click at [521, 333] on div "Loading... Hallway - Hallway 2 Loading... Entry Loading... Clubroom - Entrance …" at bounding box center [469, 295] width 939 height 524
drag, startPoint x: 454, startPoint y: 347, endPoint x: 649, endPoint y: 336, distance: 195.1
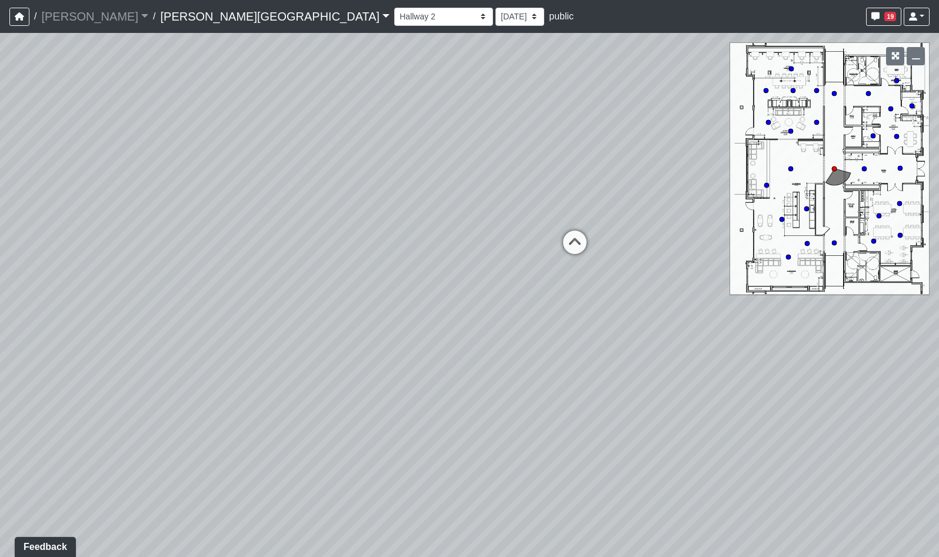
click at [649, 336] on div "Loading... Hallway - Hallway 2 Loading... Entry Loading... Clubroom - Entrance …" at bounding box center [469, 295] width 939 height 524
drag, startPoint x: 504, startPoint y: 330, endPoint x: 301, endPoint y: 285, distance: 208.0
click at [326, 287] on div "Loading... Hallway - Hallway 2 Loading... Entry Loading... Clubroom - Entrance …" at bounding box center [469, 295] width 939 height 524
drag, startPoint x: 468, startPoint y: 320, endPoint x: 325, endPoint y: 353, distance: 147.3
click at [326, 353] on div "Loading... Hallway - Hallway 2 Loading... Entry Loading... Clubroom - Entrance …" at bounding box center [469, 295] width 939 height 524
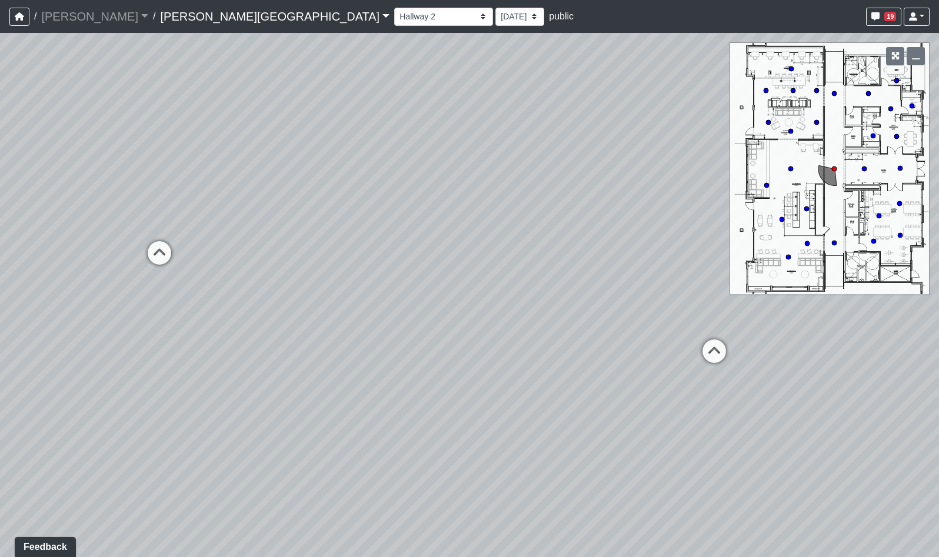
drag, startPoint x: 479, startPoint y: 334, endPoint x: 364, endPoint y: 349, distance: 116.4
click at [364, 349] on div "Loading... Hallway - Hallway 2 Loading... Entry Loading... Clubroom - Entrance …" at bounding box center [469, 295] width 939 height 524
click at [614, 346] on icon at bounding box center [612, 353] width 35 height 35
drag, startPoint x: 681, startPoint y: 407, endPoint x: 526, endPoint y: 377, distance: 157.5
click at [526, 377] on div "Loading... Hallway - Hallway 2 Loading... Entry Loading... Clubroom - Entrance …" at bounding box center [469, 295] width 939 height 524
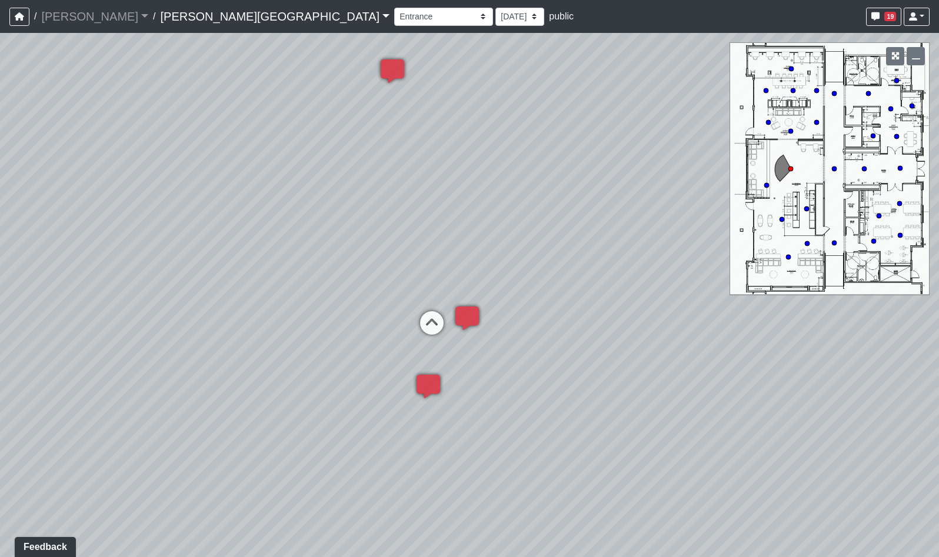
drag, startPoint x: 600, startPoint y: 160, endPoint x: 448, endPoint y: 187, distance: 154.7
click at [448, 187] on div "Loading... Hallway - Hallway 2 Loading... Entry Loading... Clubroom - Entrance …" at bounding box center [469, 295] width 939 height 524
drag, startPoint x: 618, startPoint y: 219, endPoint x: 222, endPoint y: 155, distance: 401.1
click at [222, 155] on div "Loading... Hallway - Hallway 2 Loading... Entry Loading... Clubroom - Entrance …" at bounding box center [469, 295] width 939 height 524
click at [533, 287] on icon at bounding box center [534, 289] width 35 height 35
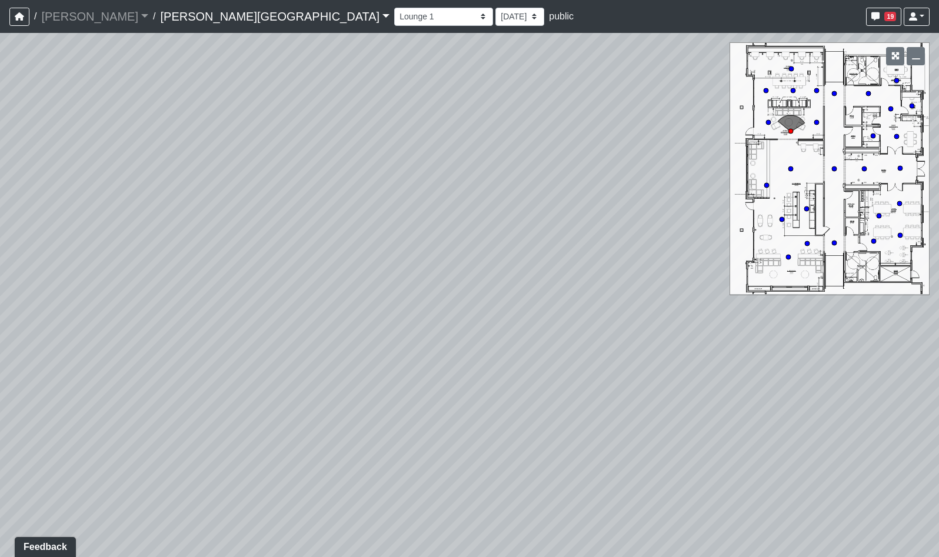
drag, startPoint x: 490, startPoint y: 277, endPoint x: 298, endPoint y: 374, distance: 214.8
click at [298, 374] on div "Loading... Hallway - Hallway 2 Loading... Entry Loading... Clubroom - Entrance …" at bounding box center [469, 295] width 939 height 524
click at [394, 16] on select "Booths 1 Booths 2 Entry Lounge 1 Lounge 2 Lounge 3 Windows Bar Entrance Lounge …" at bounding box center [443, 17] width 99 height 18
click at [394, 8] on select "Booths 1 Booths 2 Entry Lounge 1 Lounge 2 Lounge 3 Windows Bar Entrance Lounge …" at bounding box center [443, 17] width 99 height 18
select select "71qBYD1UnnMVF4BEBvD55H"
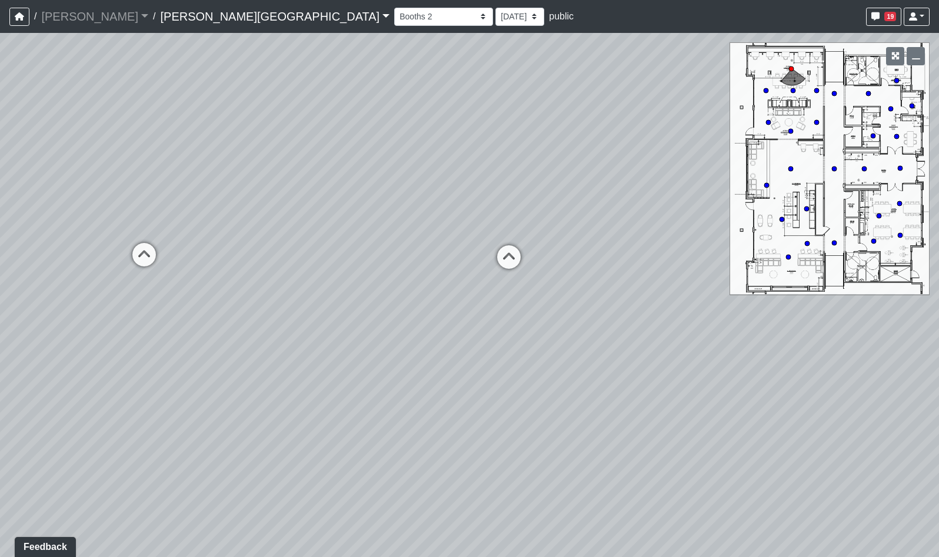
drag, startPoint x: 508, startPoint y: 236, endPoint x: 305, endPoint y: 189, distance: 208.3
click at [305, 189] on div "Loading... Hallway - Hallway 2 Loading... Entry Loading... Clubroom - Entrance …" at bounding box center [469, 295] width 939 height 524
drag, startPoint x: 558, startPoint y: 347, endPoint x: 255, endPoint y: 337, distance: 303.2
click at [255, 337] on div "Loading... Hallway - Hallway 2 Loading... Entry Loading... Clubroom - Entrance …" at bounding box center [469, 295] width 939 height 524
drag, startPoint x: 550, startPoint y: 332, endPoint x: 422, endPoint y: 388, distance: 139.4
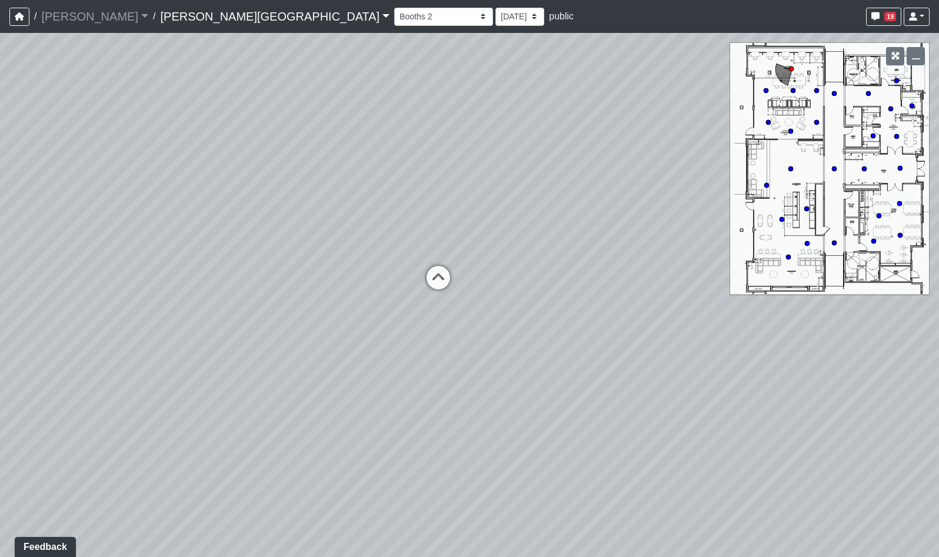
click at [422, 388] on div "Loading... Hallway - Hallway 2 Loading... Entry Loading... Clubroom - Entrance …" at bounding box center [469, 295] width 939 height 524
drag, startPoint x: 307, startPoint y: 355, endPoint x: 632, endPoint y: 351, distance: 324.9
click at [632, 351] on div "Loading... Hallway - Hallway 2 Loading... Entry Loading... Clubroom - Entrance …" at bounding box center [469, 295] width 939 height 524
drag, startPoint x: 400, startPoint y: 248, endPoint x: 461, endPoint y: 270, distance: 64.6
click at [461, 270] on div "Loading... Hallway - Hallway 2 Loading... Entry Loading... Clubroom - Entrance …" at bounding box center [469, 295] width 939 height 524
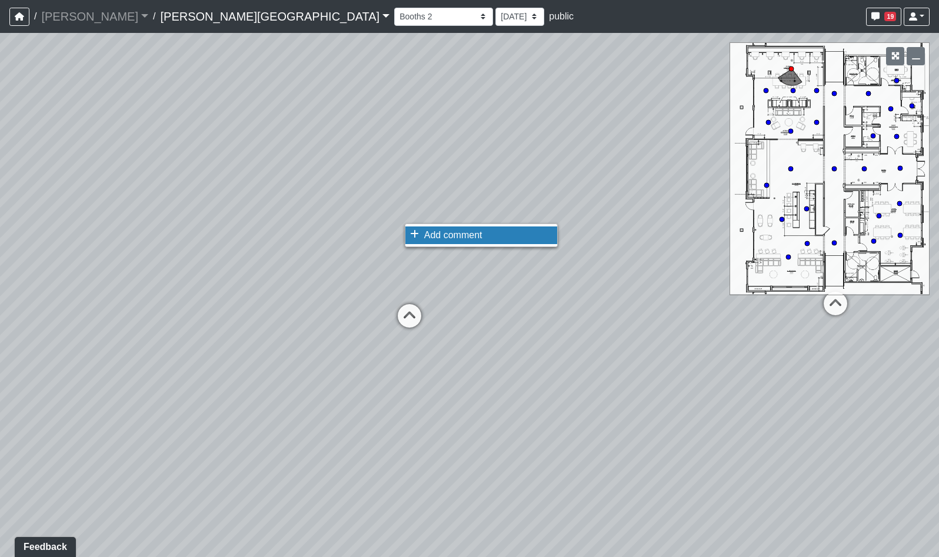
click at [420, 234] on li "Add comment" at bounding box center [481, 236] width 152 height 18
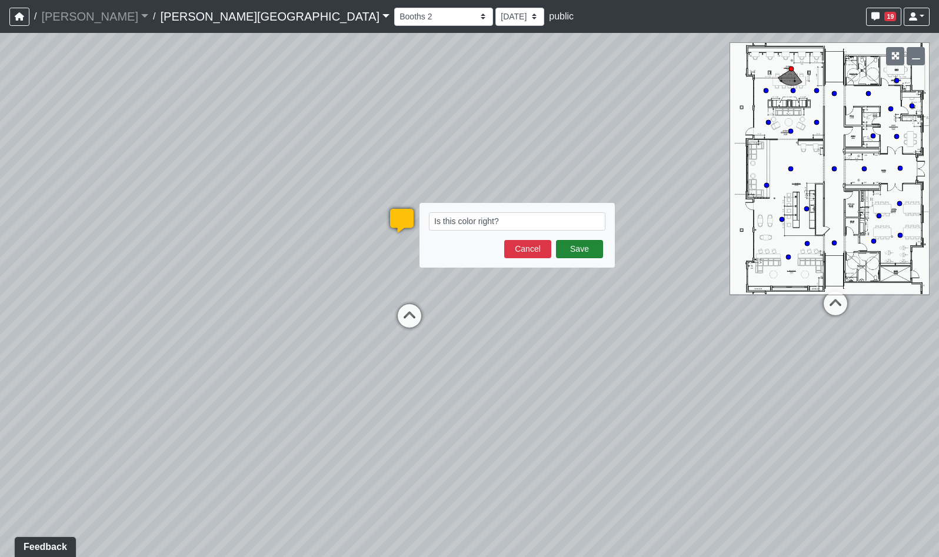
type textarea "Is this color right?"
click at [575, 245] on button "Save" at bounding box center [579, 249] width 47 height 18
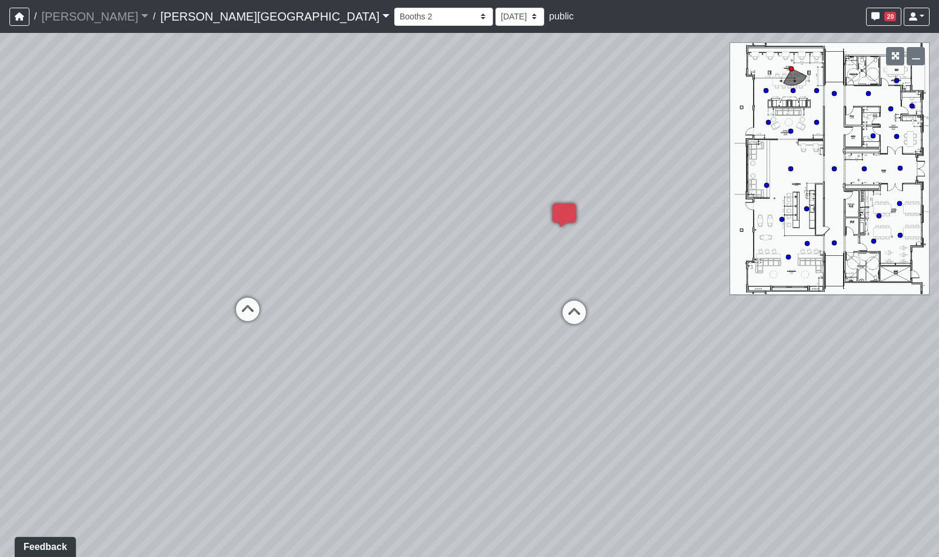
drag, startPoint x: 123, startPoint y: 268, endPoint x: 470, endPoint y: 255, distance: 347.4
click at [417, 261] on div "Loading... Hallway - Hallway 2 Loading... Entry Loading... Clubroom - Entrance …" at bounding box center [469, 295] width 939 height 524
click at [386, 306] on icon at bounding box center [382, 309] width 35 height 35
drag, startPoint x: 531, startPoint y: 340, endPoint x: 580, endPoint y: 257, distance: 96.0
click at [580, 257] on div "Loading... Hallway - Hallway 2 Loading... Entry Loading... Clubroom - Entrance …" at bounding box center [469, 295] width 939 height 524
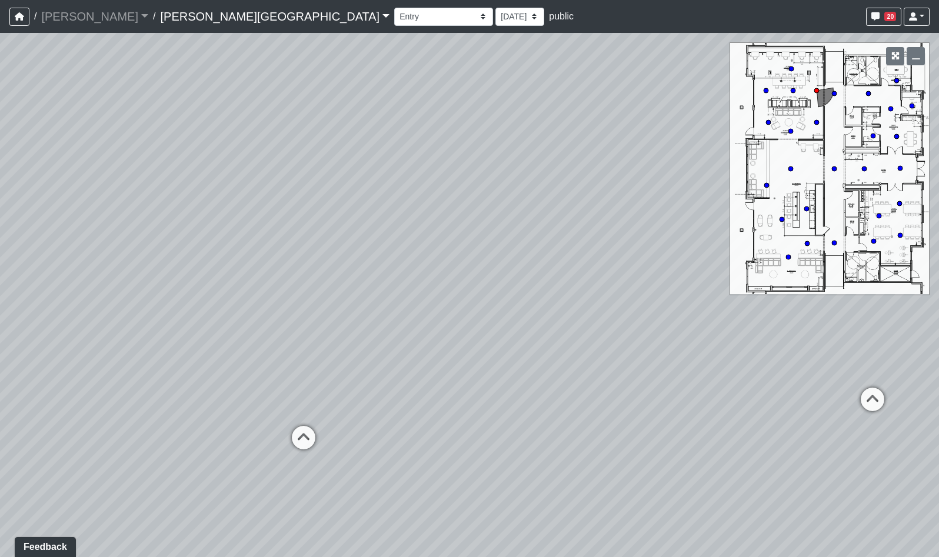
drag, startPoint x: 418, startPoint y: 312, endPoint x: 544, endPoint y: 285, distance: 128.8
click at [543, 285] on div "Loading... Hallway - Hallway 2 Loading... Entry Loading... Clubroom - Entrance …" at bounding box center [469, 295] width 939 height 524
drag, startPoint x: 501, startPoint y: 311, endPoint x: 235, endPoint y: 309, distance: 266.6
click at [237, 306] on div "Loading... Hallway - Hallway 2 Loading... Entry Loading... Clubroom - Entrance …" at bounding box center [469, 295] width 939 height 524
click at [259, 345] on div "Loading... Hallway - Hallway 2 Loading... Entry Loading... Clubroom - Entrance …" at bounding box center [469, 295] width 939 height 524
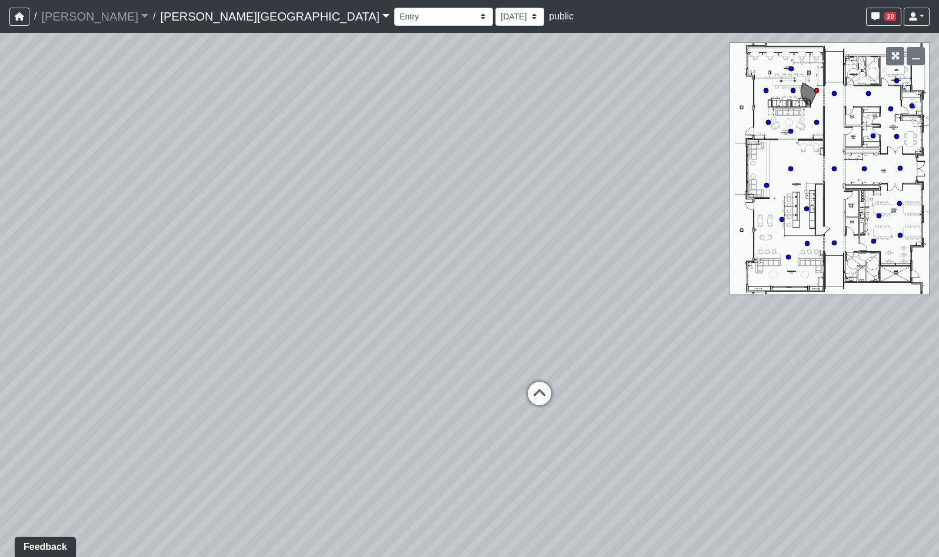
drag, startPoint x: 568, startPoint y: 344, endPoint x: 277, endPoint y: 381, distance: 293.6
click at [289, 378] on div "Loading... Hallway - Hallway 2 Loading... Entry Loading... Clubroom - Entrance …" at bounding box center [469, 295] width 939 height 524
click at [212, 472] on icon at bounding box center [219, 475] width 35 height 35
drag, startPoint x: 525, startPoint y: 322, endPoint x: 685, endPoint y: 326, distance: 160.1
click at [669, 321] on div "Loading... Hallway - Hallway 2 Loading... Entry Loading... Clubroom - Entrance …" at bounding box center [469, 295] width 939 height 524
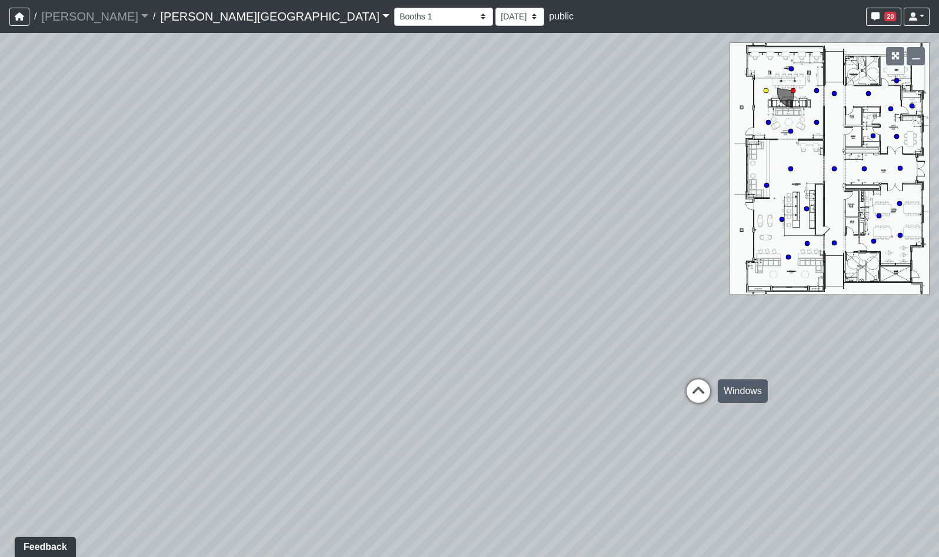
click at [700, 397] on icon at bounding box center [698, 397] width 35 height 35
drag, startPoint x: 360, startPoint y: 347, endPoint x: 657, endPoint y: 350, distance: 297.2
click at [657, 350] on div "Loading... Hallway - Hallway 2 Loading... Entry Loading... Clubroom - Entrance …" at bounding box center [469, 295] width 939 height 524
drag, startPoint x: 534, startPoint y: 299, endPoint x: 455, endPoint y: 211, distance: 118.3
click at [552, 303] on div "Loading... Hallway - Hallway 2 Loading... Entry Loading... Clubroom - Entrance …" at bounding box center [469, 295] width 939 height 524
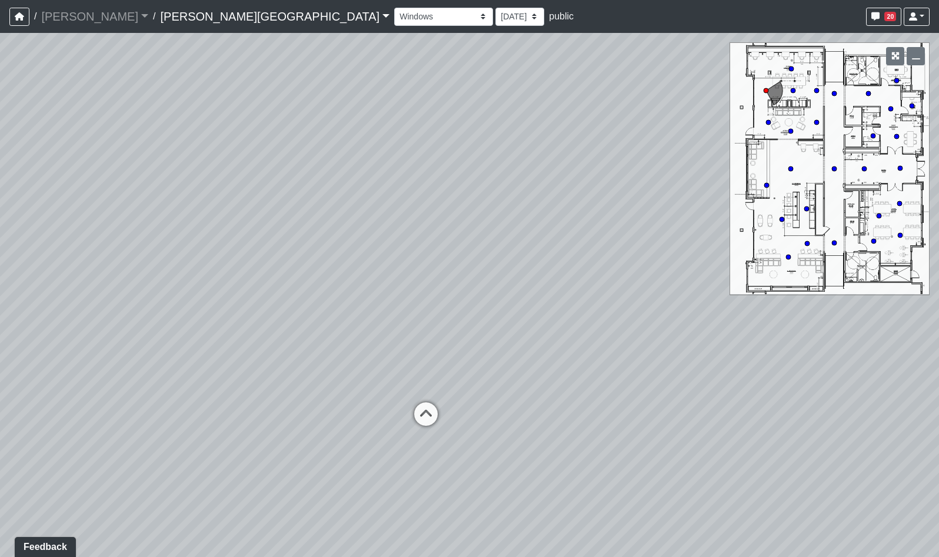
drag, startPoint x: 396, startPoint y: 280, endPoint x: 481, endPoint y: 278, distance: 84.8
click at [481, 278] on div "Loading... Hallway - Hallway 2 Loading... Entry Loading... Clubroom - Entrance …" at bounding box center [469, 295] width 939 height 524
click at [430, 414] on icon at bounding box center [428, 420] width 35 height 35
click at [403, 426] on icon at bounding box center [398, 434] width 35 height 35
drag, startPoint x: 483, startPoint y: 344, endPoint x: 508, endPoint y: 353, distance: 26.8
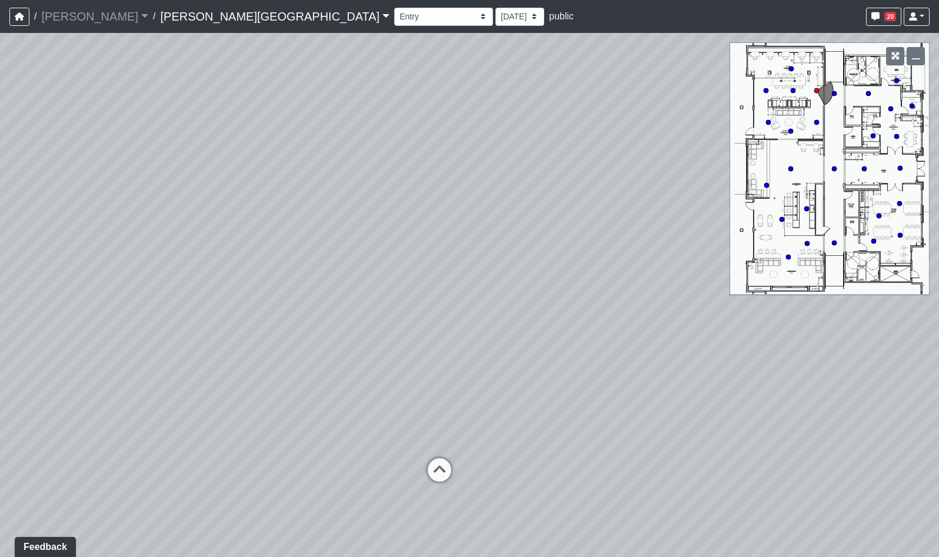
click at [508, 353] on div "Loading... Hallway - Hallway 2 Loading... Entry Loading... Clubroom - Entrance …" at bounding box center [469, 295] width 939 height 524
click at [591, 491] on icon at bounding box center [584, 495] width 35 height 35
drag, startPoint x: 612, startPoint y: 358, endPoint x: 212, endPoint y: 353, distance: 400.2
click at [231, 353] on div "Loading... Hallway - Hallway 2 Loading... Entry Loading... Clubroom - Entrance …" at bounding box center [469, 295] width 939 height 524
click at [409, 253] on icon at bounding box center [408, 252] width 35 height 35
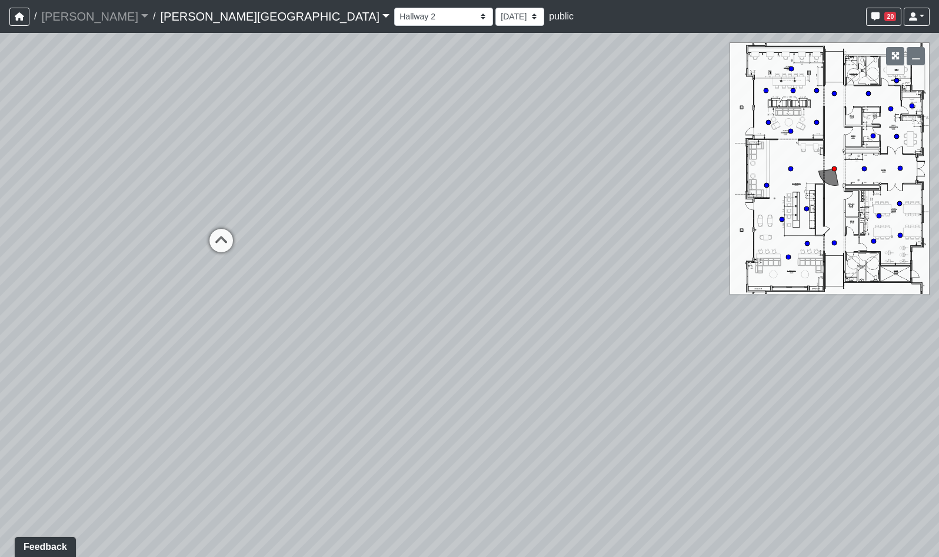
drag, startPoint x: 634, startPoint y: 312, endPoint x: 273, endPoint y: 315, distance: 361.4
click at [314, 308] on div "Loading... Hallway - Hallway 2 Loading... Entry Loading... Clubroom - Entrance …" at bounding box center [469, 295] width 939 height 524
click at [510, 348] on icon at bounding box center [504, 354] width 35 height 35
drag, startPoint x: 279, startPoint y: 395, endPoint x: 288, endPoint y: 127, distance: 268.5
click at [288, 127] on div "Loading... Hallway - Hallway 2 Loading... Entry Loading... Clubroom - Entrance …" at bounding box center [469, 295] width 939 height 524
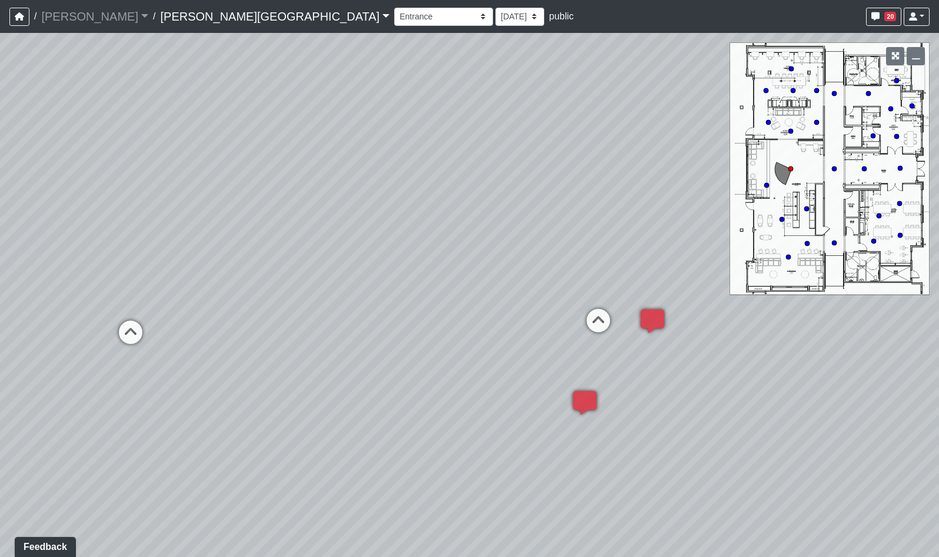
drag, startPoint x: 277, startPoint y: 171, endPoint x: 460, endPoint y: 431, distance: 318.1
click at [441, 416] on div "Loading... Hallway - Hallway 2 Loading... Entry Loading... Clubroom - Entrance …" at bounding box center [469, 295] width 939 height 524
drag, startPoint x: 371, startPoint y: 342, endPoint x: 523, endPoint y: 317, distance: 153.3
click at [523, 317] on div "Loading... Hallway - Hallway 2 Loading... Entry Loading... Clubroom - Entrance …" at bounding box center [469, 295] width 939 height 524
drag, startPoint x: 241, startPoint y: 340, endPoint x: 316, endPoint y: 323, distance: 76.8
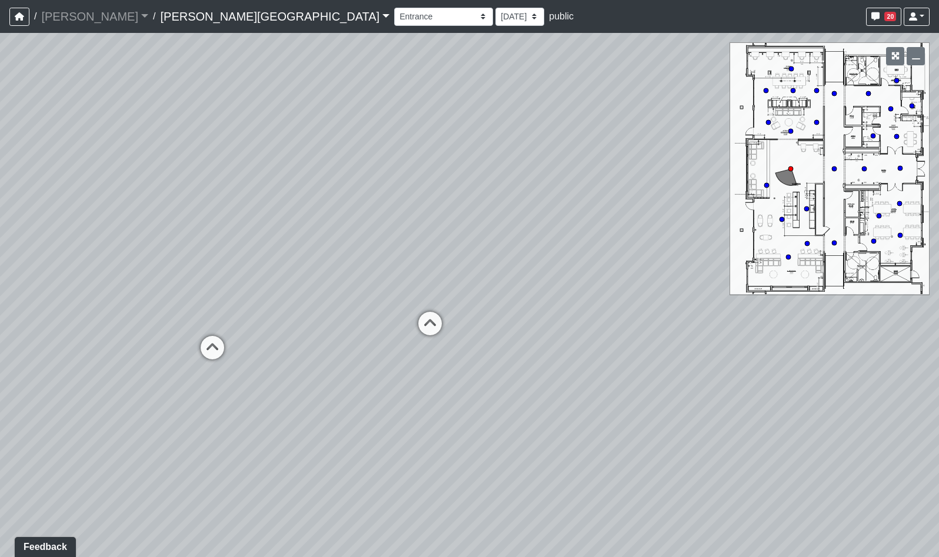
click at [316, 323] on div "Loading... Hallway - Hallway 2 Loading... Entry Loading... Clubroom - Entrance …" at bounding box center [469, 295] width 939 height 524
click at [431, 323] on icon at bounding box center [431, 328] width 35 height 35
drag, startPoint x: 662, startPoint y: 333, endPoint x: 184, endPoint y: 160, distance: 508.8
click at [176, 149] on div "Loading... Hallway - Hallway 2 Loading... Entry Loading... Clubroom - Entrance …" at bounding box center [469, 295] width 939 height 524
drag, startPoint x: 499, startPoint y: 220, endPoint x: 726, endPoint y: 271, distance: 232.9
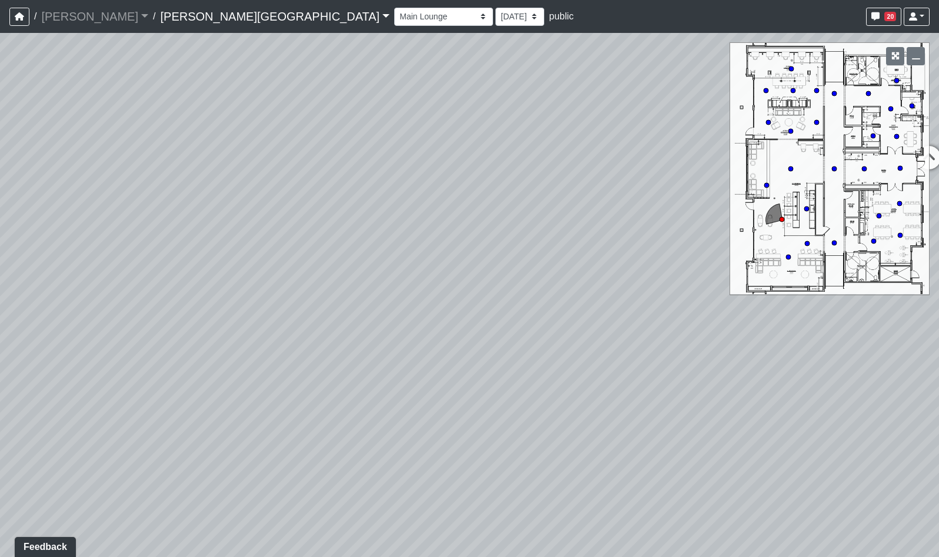
click at [726, 271] on div "Loading... Hallway - Hallway 2 Loading... Entry Loading... Clubroom - Entrance …" at bounding box center [469, 295] width 939 height 524
drag, startPoint x: 258, startPoint y: 268, endPoint x: 544, endPoint y: 356, distance: 299.2
click at [541, 355] on div "Loading... Hallway - Hallway 2 Loading... Entry Loading... Clubroom - Entrance …" at bounding box center [469, 295] width 939 height 524
drag, startPoint x: 312, startPoint y: 451, endPoint x: 267, endPoint y: 444, distance: 46.4
click at [264, 441] on div "Loading... Hallway - Hallway 2 Loading... Entry Loading... Clubroom - Entrance …" at bounding box center [469, 295] width 939 height 524
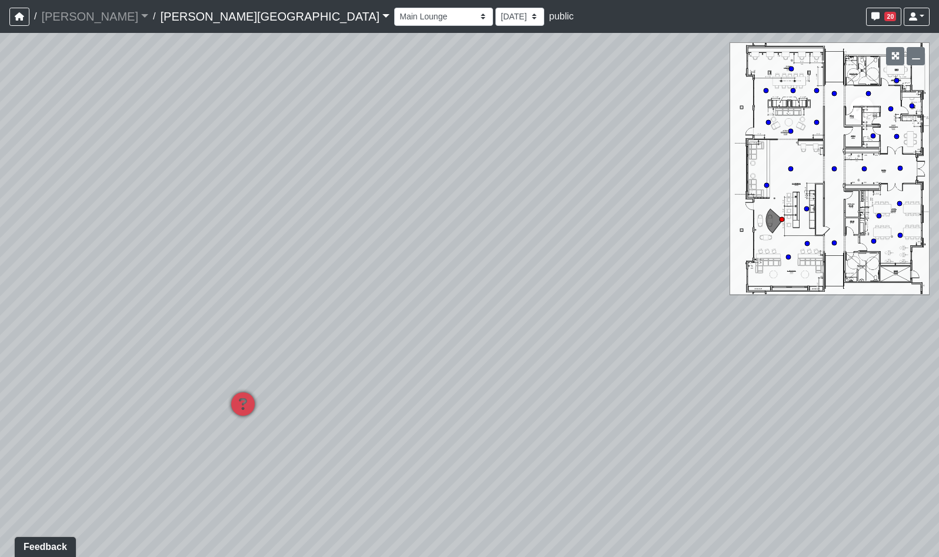
drag, startPoint x: 554, startPoint y: 289, endPoint x: -89, endPoint y: 239, distance: 645.2
click at [0, 239] on html "/ [PERSON_NAME] Loading... / [PERSON_NAME][GEOGRAPHIC_DATA][PERSON_NAME] Loadin…" at bounding box center [469, 278] width 939 height 557
drag, startPoint x: 455, startPoint y: 229, endPoint x: 453, endPoint y: 250, distance: 20.7
click at [453, 250] on div "Loading... Hallway - Hallway 2 Loading... Entry Loading... Clubroom - Entrance …" at bounding box center [469, 295] width 939 height 524
click at [483, 198] on icon at bounding box center [475, 205] width 35 height 35
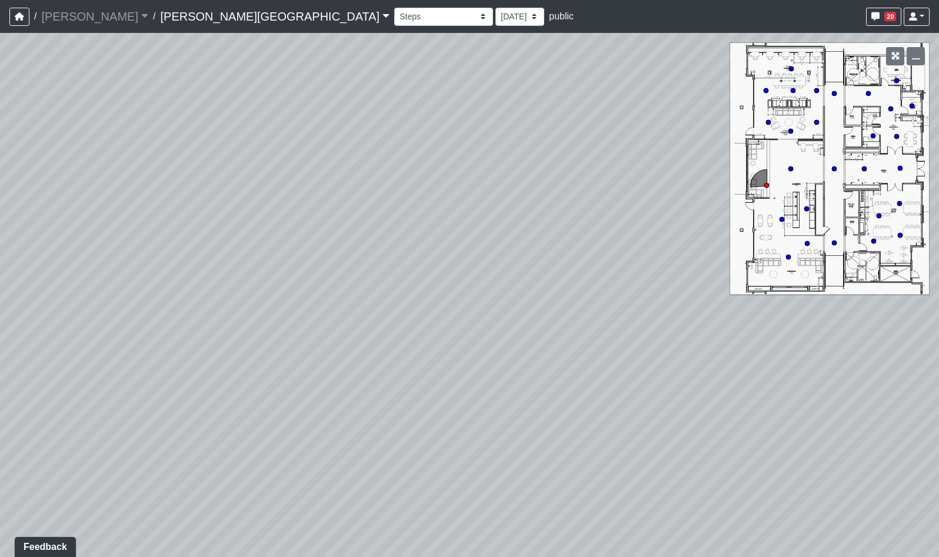
drag, startPoint x: 321, startPoint y: 242, endPoint x: 599, endPoint y: 228, distance: 278.7
click at [639, 207] on div "Loading... Hallway - Hallway 2 Loading... Entry Loading... Clubroom - Entrance …" at bounding box center [469, 295] width 939 height 524
drag, startPoint x: 337, startPoint y: 238, endPoint x: 527, endPoint y: 295, distance: 199.0
click at [493, 289] on div "Loading... Hallway - Hallway 2 Loading... Entry Loading... Clubroom - Entrance …" at bounding box center [469, 295] width 939 height 524
drag, startPoint x: 229, startPoint y: 197, endPoint x: 583, endPoint y: 279, distance: 363.7
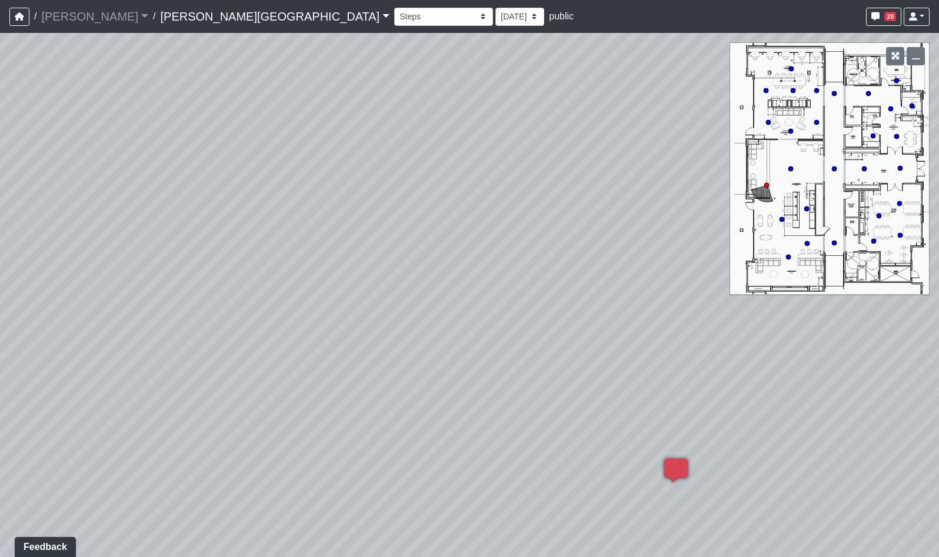
click at [611, 265] on div "Loading... Hallway - Hallway 2 Loading... Entry Loading... Clubroom - Entrance …" at bounding box center [469, 295] width 939 height 524
drag, startPoint x: 251, startPoint y: 291, endPoint x: 404, endPoint y: 304, distance: 154.2
click at [407, 304] on div "Loading... Hallway - Hallway 2 Loading... Entry Loading... Clubroom - Entrance …" at bounding box center [469, 295] width 939 height 524
drag, startPoint x: 364, startPoint y: 292, endPoint x: 417, endPoint y: 314, distance: 57.8
click at [417, 314] on div "Loading... Hallway - Hallway 2 Loading... Entry Loading... Clubroom - Entrance …" at bounding box center [469, 295] width 939 height 524
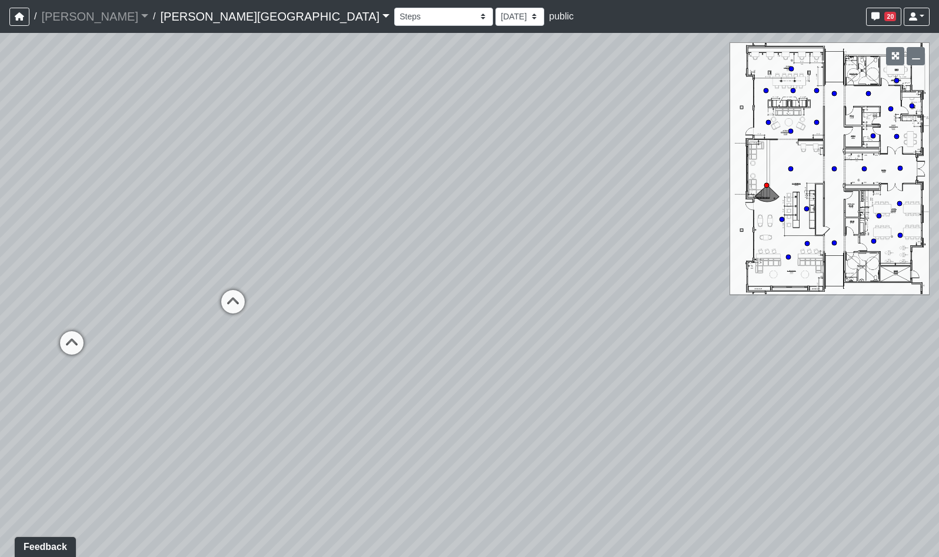
drag, startPoint x: 399, startPoint y: 311, endPoint x: 416, endPoint y: 320, distance: 19.0
click at [416, 320] on div "Loading... Hallway - Hallway 2 Loading... Entry Loading... Clubroom - Entrance …" at bounding box center [469, 295] width 939 height 524
drag, startPoint x: 420, startPoint y: 321, endPoint x: 492, endPoint y: 323, distance: 72.4
click at [507, 323] on div "Loading... Hallway - Hallway 2 Loading... Entry Loading... Clubroom - Entrance …" at bounding box center [469, 295] width 939 height 524
drag, startPoint x: 474, startPoint y: 320, endPoint x: 498, endPoint y: 327, distance: 25.0
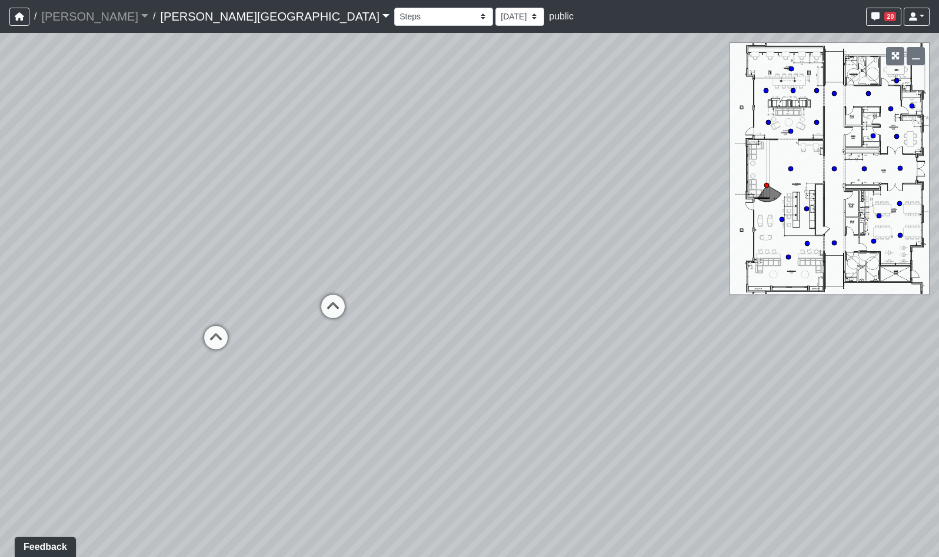
click at [498, 327] on div "Loading... Hallway - Hallway 2 Loading... Entry Loading... Clubroom - Entrance …" at bounding box center [469, 295] width 939 height 524
drag, startPoint x: 338, startPoint y: 287, endPoint x: 672, endPoint y: 243, distance: 336.6
click at [666, 229] on div "Loading... Hallway - Hallway 2 Loading... Entry Loading... Clubroom - Entrance …" at bounding box center [469, 295] width 939 height 524
drag, startPoint x: 335, startPoint y: 282, endPoint x: 483, endPoint y: 335, distance: 156.4
click at [491, 308] on div "Loading... Hallway - Hallway 2 Loading... Entry Loading... Clubroom - Entrance …" at bounding box center [469, 295] width 939 height 524
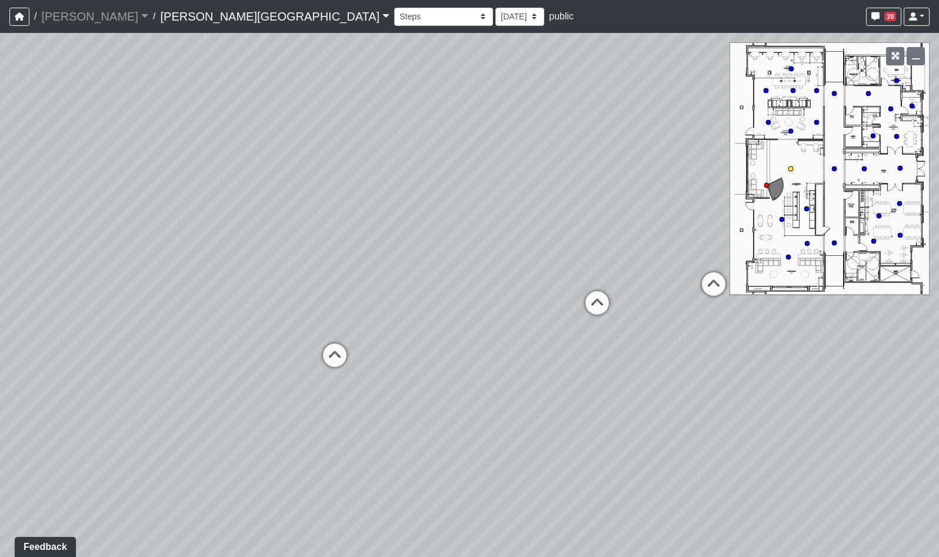
click at [338, 355] on icon at bounding box center [334, 361] width 35 height 35
drag, startPoint x: 375, startPoint y: 301, endPoint x: 360, endPoint y: 309, distance: 17.4
click at [360, 309] on div "Loading... Hallway - Hallway 2 Loading... Entry Loading... Clubroom - Entrance …" at bounding box center [469, 295] width 939 height 524
click at [324, 368] on icon at bounding box center [328, 379] width 35 height 35
drag, startPoint x: 314, startPoint y: 310, endPoint x: 241, endPoint y: 308, distance: 73.0
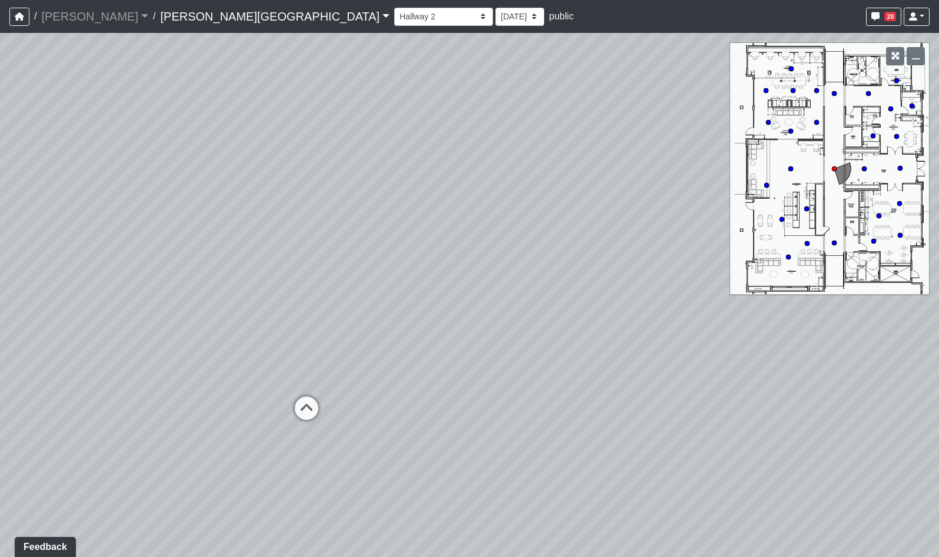
click at [241, 308] on div "Loading... Hallway - Hallway 2 Loading... Entry Loading... Clubroom - Entrance …" at bounding box center [469, 295] width 939 height 524
click at [479, 260] on icon at bounding box center [479, 261] width 35 height 35
drag, startPoint x: 490, startPoint y: 258, endPoint x: 529, endPoint y: 308, distance: 63.2
click at [528, 309] on div "Loading... Hallway - Hallway 2 Loading... Entry Loading... Clubroom - Entrance …" at bounding box center [469, 295] width 939 height 524
drag, startPoint x: 598, startPoint y: 268, endPoint x: 630, endPoint y: 268, distance: 31.8
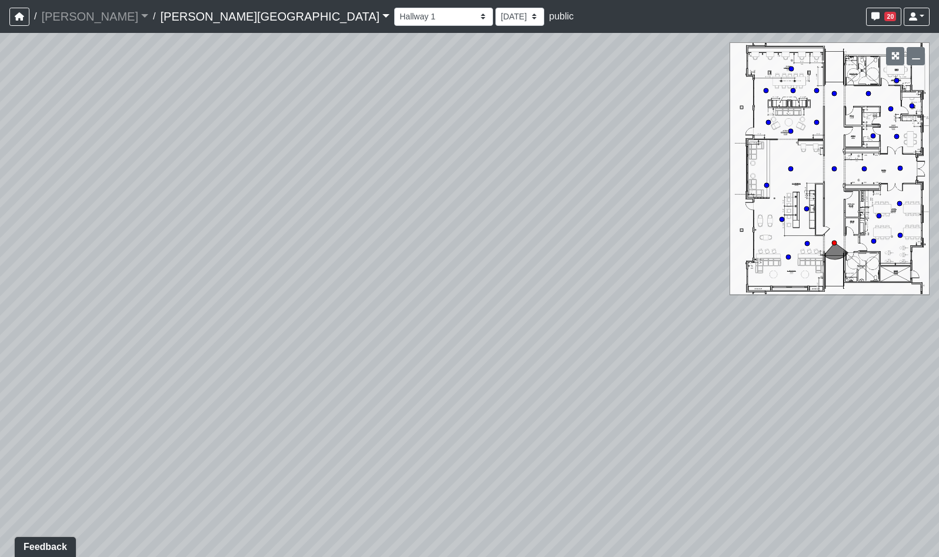
click at [627, 268] on div "Loading... Hallway - Hallway 2 Loading... Entry Loading... Clubroom - Entrance …" at bounding box center [469, 295] width 939 height 524
drag, startPoint x: 277, startPoint y: 338, endPoint x: 420, endPoint y: 321, distance: 144.1
click at [450, 321] on div "Loading... Hallway - Hallway 2 Loading... Entry Loading... Clubroom - Entrance …" at bounding box center [469, 295] width 939 height 524
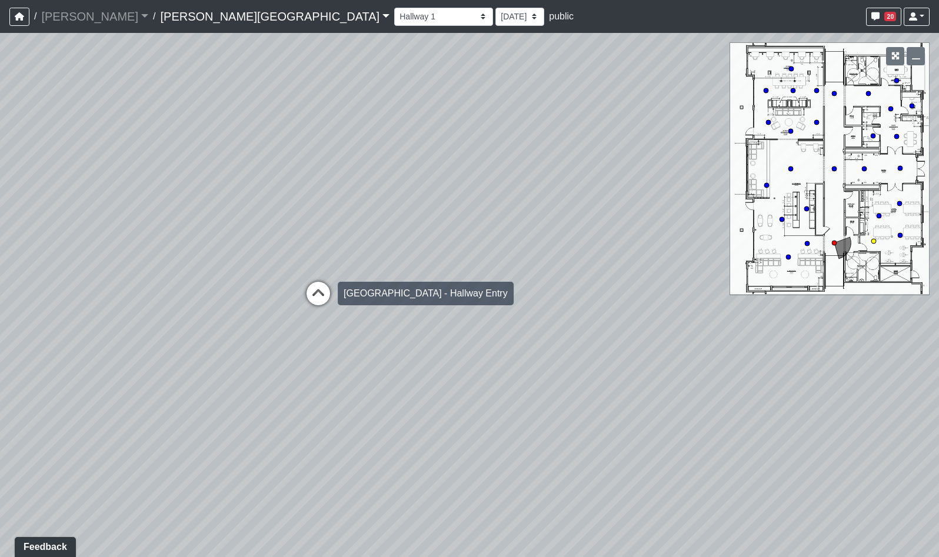
click at [311, 295] on icon at bounding box center [318, 299] width 35 height 35
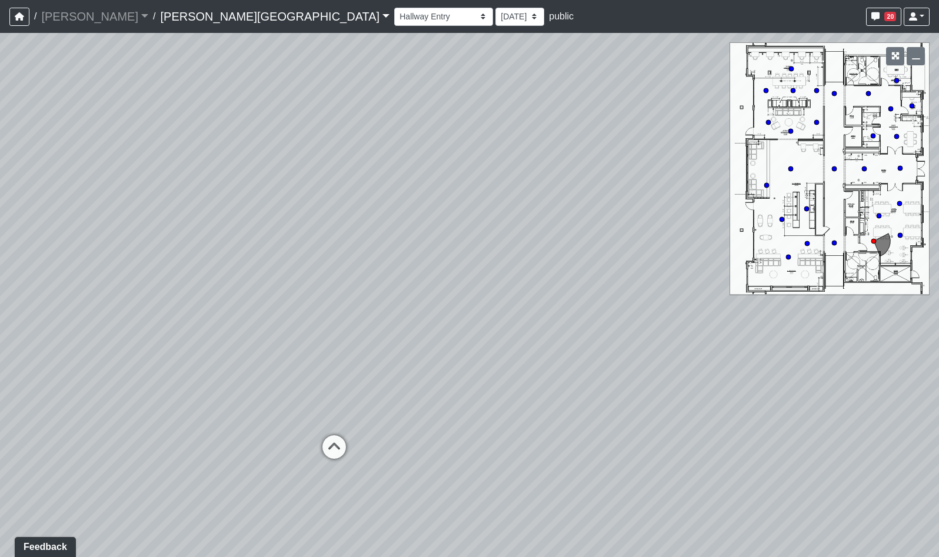
drag, startPoint x: 320, startPoint y: 343, endPoint x: 507, endPoint y: 304, distance: 191.1
click at [507, 304] on div "Loading... Hallway - Hallway 2 Loading... Entry Loading... Clubroom - Entrance …" at bounding box center [469, 295] width 939 height 524
drag, startPoint x: 544, startPoint y: 315, endPoint x: 355, endPoint y: 317, distance: 188.3
click at [355, 317] on div "Loading... Hallway - Hallway 2 Loading... Entry Loading... Clubroom - Entrance …" at bounding box center [469, 295] width 939 height 524
drag, startPoint x: 423, startPoint y: 344, endPoint x: 357, endPoint y: 335, distance: 67.1
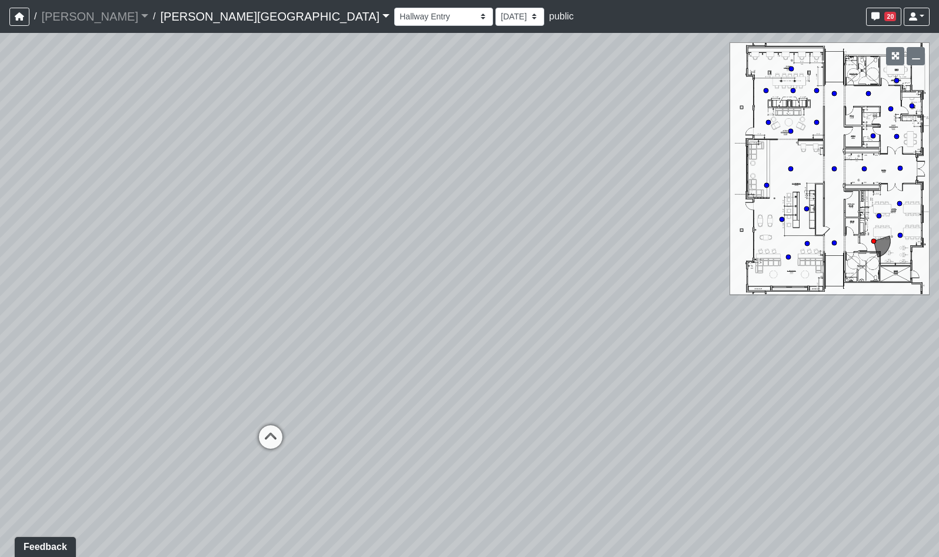
click at [357, 335] on div "Loading... Hallway - Hallway 2 Loading... Entry Loading... Clubroom - Entrance …" at bounding box center [469, 295] width 939 height 524
click at [208, 446] on icon at bounding box center [210, 448] width 35 height 35
drag, startPoint x: 294, startPoint y: 357, endPoint x: 215, endPoint y: 363, distance: 78.5
click at [249, 360] on div "Loading... Hallway - Hallway 2 Loading... Entry Loading... Clubroom - Entrance …" at bounding box center [469, 295] width 939 height 524
drag, startPoint x: 363, startPoint y: 367, endPoint x: 299, endPoint y: 390, distance: 67.8
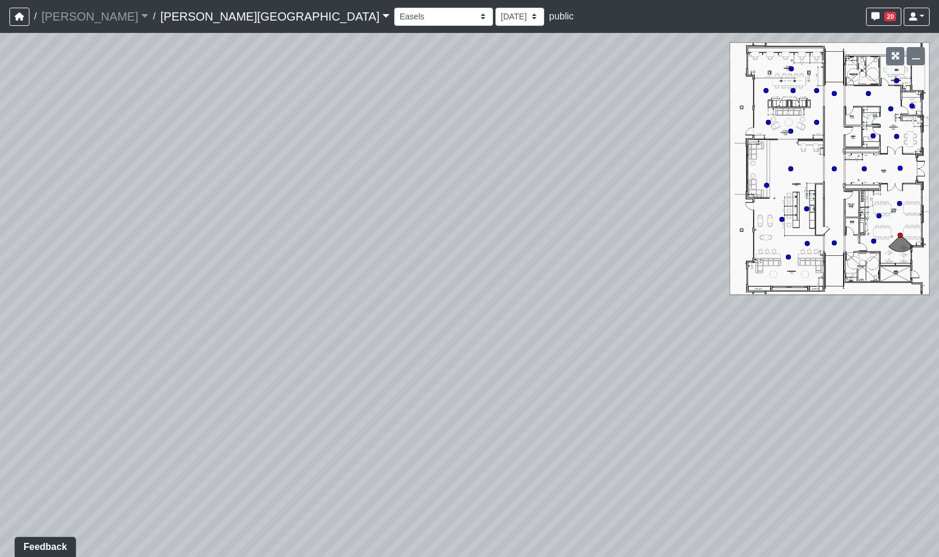
click at [299, 390] on div "Loading... Hallway - Hallway 2 Loading... Entry Loading... Clubroom - Entrance …" at bounding box center [469, 295] width 939 height 524
drag, startPoint x: 388, startPoint y: 381, endPoint x: 324, endPoint y: 308, distance: 96.7
click at [325, 310] on div "Loading... Hallway - Hallway 2 Loading... Entry Loading... Clubroom - Entrance …" at bounding box center [469, 295] width 939 height 524
drag, startPoint x: 431, startPoint y: 417, endPoint x: 371, endPoint y: 308, distance: 124.8
click at [374, 312] on div "Loading... Hallway - Hallway 2 Loading... Entry Loading... Clubroom - Entrance …" at bounding box center [469, 295] width 939 height 524
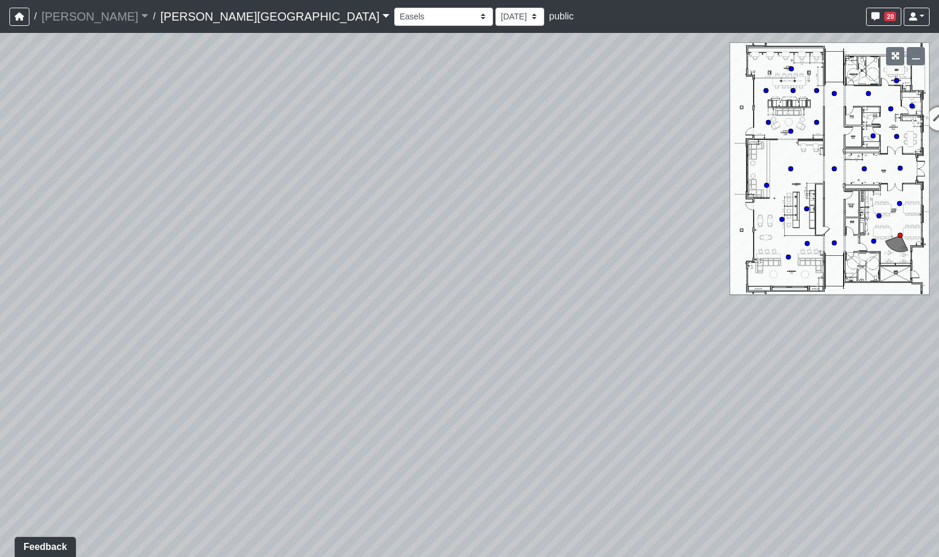
drag, startPoint x: 486, startPoint y: 434, endPoint x: 331, endPoint y: 460, distance: 156.4
click at [338, 458] on div "Loading... Hallway - Hallway 2 Loading... Entry Loading... Clubroom - Entrance …" at bounding box center [469, 295] width 939 height 524
drag, startPoint x: 430, startPoint y: 425, endPoint x: 364, endPoint y: 447, distance: 70.0
click at [374, 444] on div "Loading... Hallway - Hallway 2 Loading... Entry Loading... Clubroom - Entrance …" at bounding box center [469, 295] width 939 height 524
drag, startPoint x: 630, startPoint y: 388, endPoint x: 626, endPoint y: 399, distance: 11.7
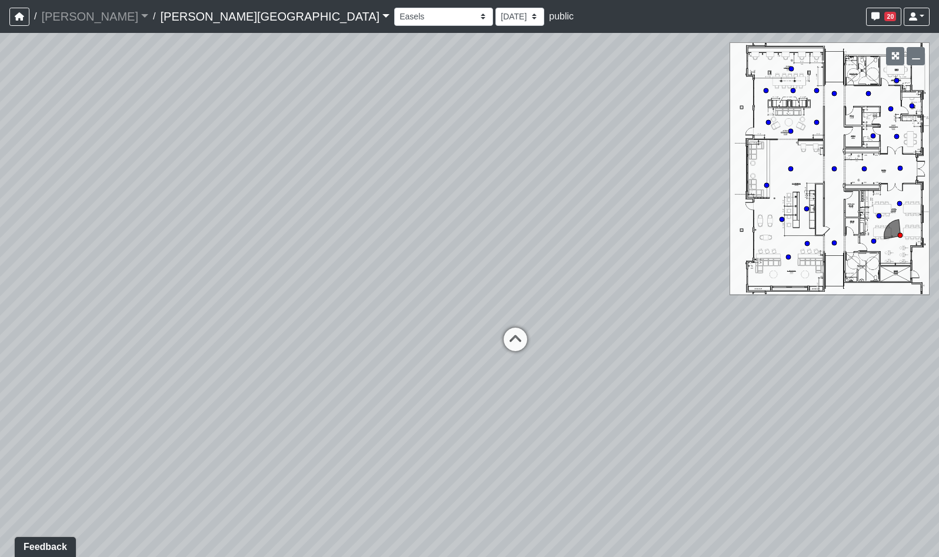
click at [626, 397] on div "Loading... Hallway - Hallway 2 Loading... Entry Loading... Clubroom - Entrance …" at bounding box center [469, 295] width 939 height 524
drag, startPoint x: 626, startPoint y: 402, endPoint x: 620, endPoint y: 416, distance: 15.3
click at [620, 416] on div "Loading... Hallway - Hallway 2 Loading... Entry Loading... Clubroom - Entrance …" at bounding box center [469, 295] width 939 height 524
drag, startPoint x: 637, startPoint y: 414, endPoint x: 476, endPoint y: 403, distance: 161.1
click at [476, 403] on div "Loading... Hallway - Hallway 2 Loading... Entry Loading... Clubroom - Entrance …" at bounding box center [469, 295] width 939 height 524
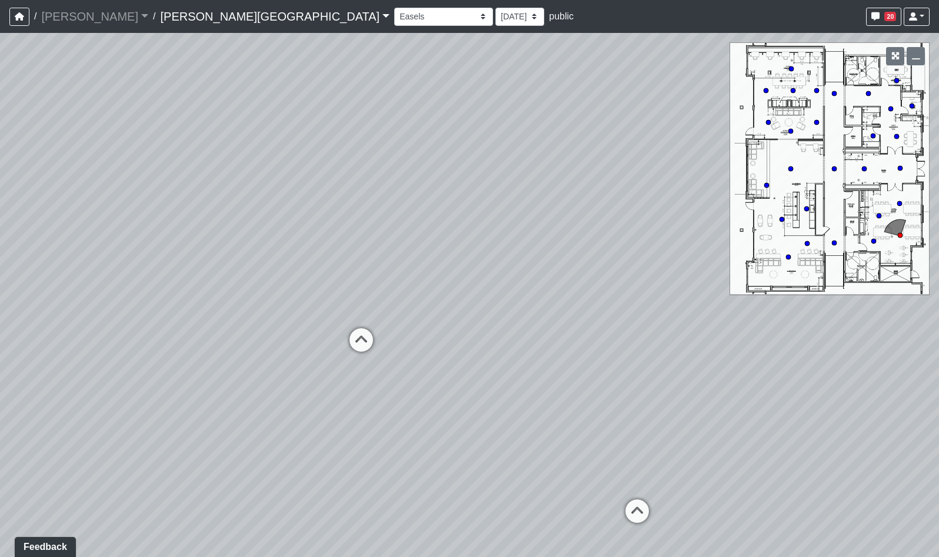
drag, startPoint x: 749, startPoint y: 395, endPoint x: 500, endPoint y: 377, distance: 249.6
click at [501, 377] on div "Loading... Hallway - Hallway 2 Loading... Entry Loading... Clubroom - Entrance …" at bounding box center [469, 295] width 939 height 524
drag, startPoint x: 407, startPoint y: 359, endPoint x: 432, endPoint y: 371, distance: 27.4
click at [432, 371] on div "Loading... Hallway - Hallway 2 Loading... Entry Loading... Clubroom - Entrance …" at bounding box center [469, 295] width 939 height 524
click at [476, 502] on icon at bounding box center [473, 511] width 35 height 35
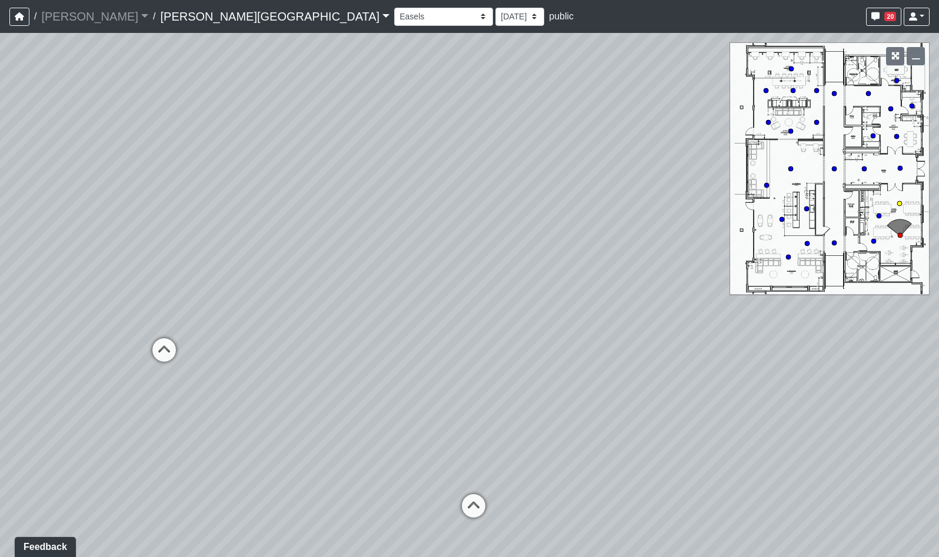
select select "naw5Jj7RU1t4poM7MLn8tj"
drag, startPoint x: 257, startPoint y: 317, endPoint x: 713, endPoint y: 263, distance: 459.3
click at [706, 251] on div "Loading... Hallway - Hallway 2 Loading... Entry Loading... Clubroom - Entrance …" at bounding box center [469, 295] width 939 height 524
drag, startPoint x: 301, startPoint y: 347, endPoint x: 528, endPoint y: 355, distance: 227.9
click at [526, 355] on div "Loading... Hallway - Hallway 2 Loading... Entry Loading... Clubroom - Entrance …" at bounding box center [469, 295] width 939 height 524
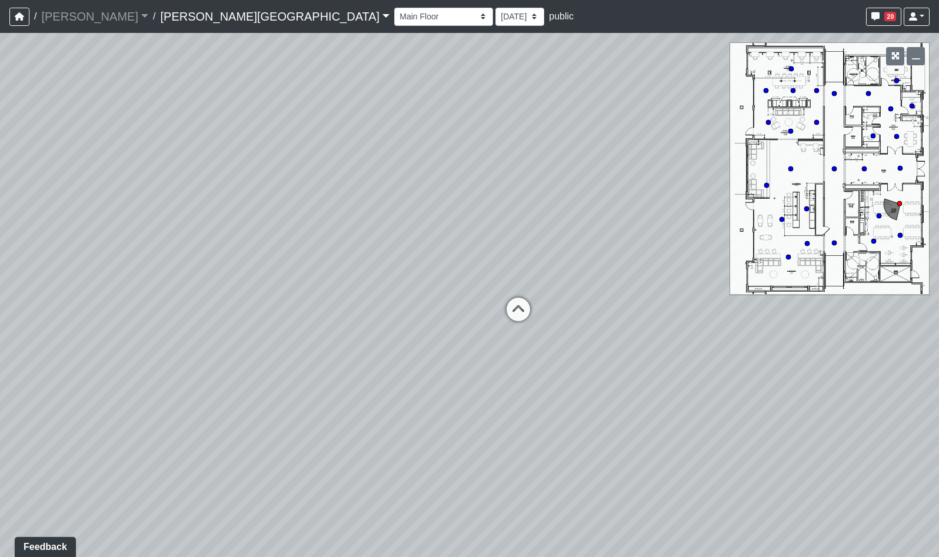
drag, startPoint x: 464, startPoint y: 344, endPoint x: 533, endPoint y: 334, distance: 70.1
click at [532, 334] on div "Loading... Hallway - Hallway 2 Loading... Entry Loading... Clubroom - Entrance …" at bounding box center [469, 295] width 939 height 524
drag, startPoint x: 380, startPoint y: 348, endPoint x: 450, endPoint y: 370, distance: 73.3
click at [450, 370] on div "Loading... Hallway - Hallway 2 Loading... Entry Loading... Clubroom - Entrance …" at bounding box center [469, 295] width 939 height 524
drag, startPoint x: 398, startPoint y: 331, endPoint x: 407, endPoint y: 354, distance: 24.0
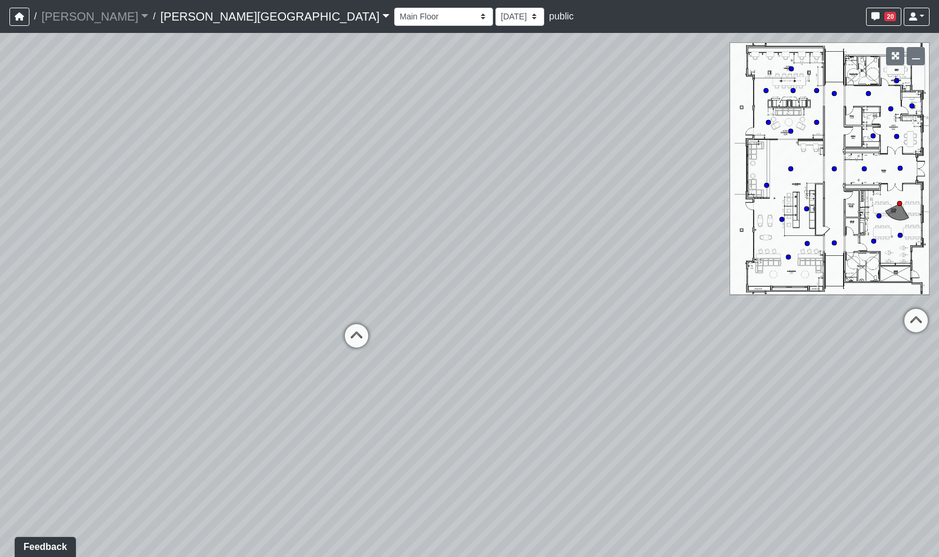
click at [407, 354] on div "Loading... Hallway - Hallway 2 Loading... Entry Loading... Clubroom - Entrance …" at bounding box center [469, 295] width 939 height 524
drag, startPoint x: 360, startPoint y: 390, endPoint x: 419, endPoint y: 348, distance: 72.2
click at [419, 348] on div "Loading... Hallway - Hallway 2 Loading... Entry Loading... Clubroom - Entrance …" at bounding box center [469, 295] width 939 height 524
drag, startPoint x: 391, startPoint y: 350, endPoint x: 453, endPoint y: 343, distance: 62.2
click at [453, 343] on div "Loading... Hallway - Hallway 2 Loading... Entry Loading... Clubroom - Entrance …" at bounding box center [469, 295] width 939 height 524
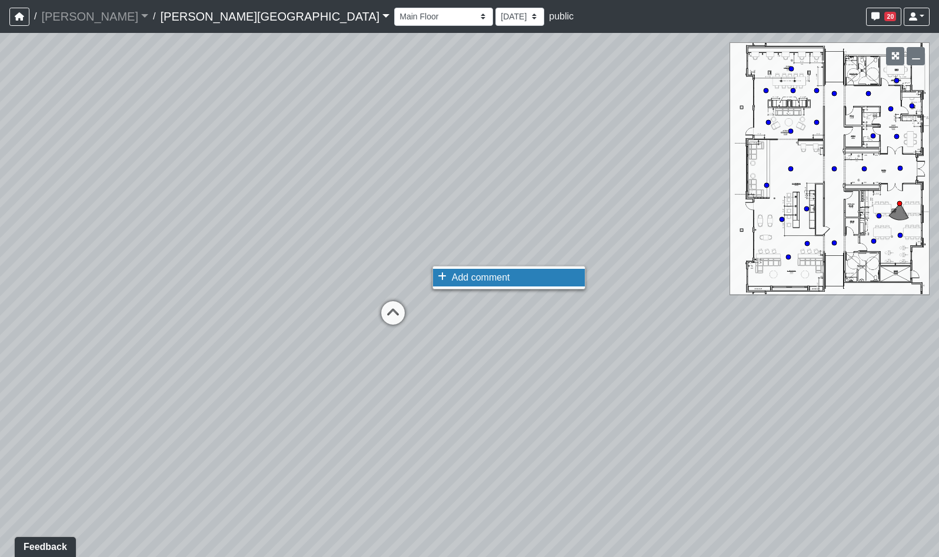
click at [452, 277] on span "Add comment" at bounding box center [481, 277] width 58 height 10
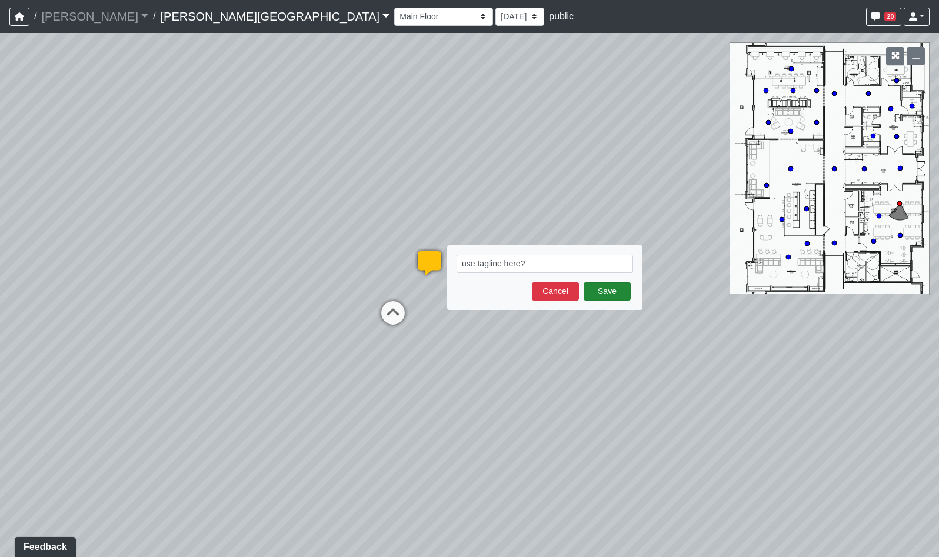
type textarea "use tagline here?"
click at [610, 294] on button "Save" at bounding box center [607, 291] width 47 height 18
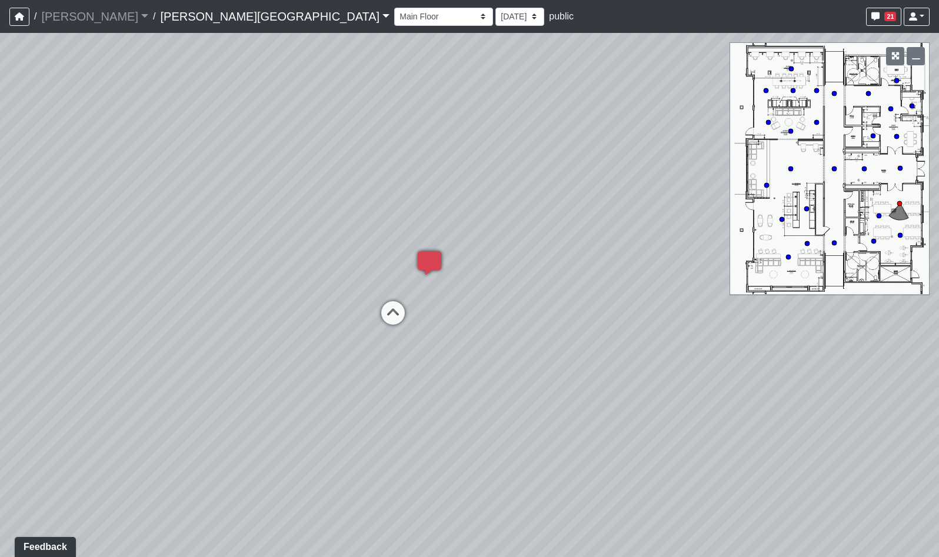
drag, startPoint x: 118, startPoint y: 192, endPoint x: 486, endPoint y: 138, distance: 372.4
click at [448, 142] on div "Loading... Hallway - Hallway 2 Loading... Entry Loading... Clubroom - Entrance …" at bounding box center [469, 295] width 939 height 524
drag, startPoint x: 471, startPoint y: 210, endPoint x: 585, endPoint y: 220, distance: 114.0
click at [548, 213] on div "Loading... Hallway - Hallway 2 Loading... Entry Loading... Clubroom - Entrance …" at bounding box center [469, 295] width 939 height 524
drag, startPoint x: 294, startPoint y: 188, endPoint x: 521, endPoint y: 235, distance: 231.5
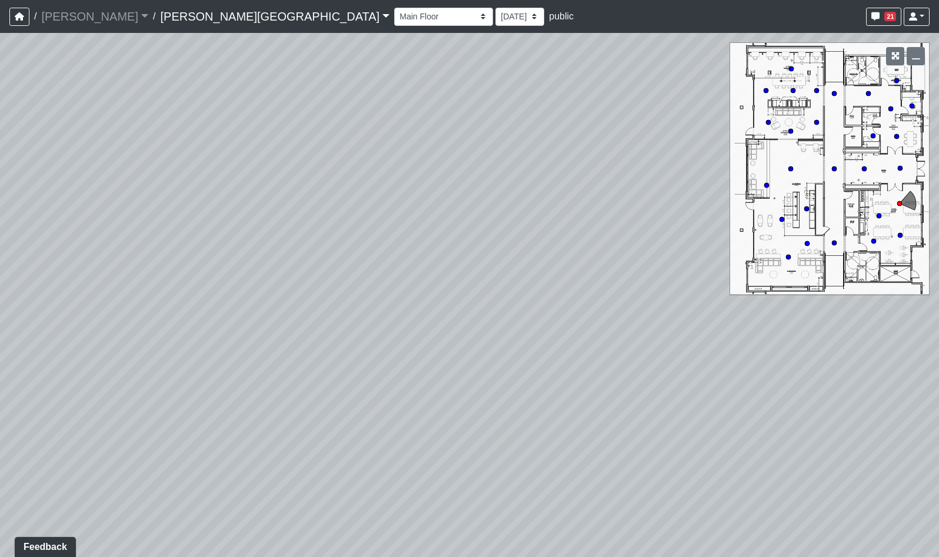
click at [528, 234] on div "Loading... Hallway - Hallway 2 Loading... Entry Loading... Clubroom - Entrance …" at bounding box center [469, 295] width 939 height 524
drag, startPoint x: 304, startPoint y: 270, endPoint x: 546, endPoint y: 246, distance: 243.1
click at [541, 247] on div "Loading... Hallway - Hallway 2 Loading... Entry Loading... Clubroom - Entrance …" at bounding box center [469, 295] width 939 height 524
drag, startPoint x: 448, startPoint y: 240, endPoint x: 611, endPoint y: 256, distance: 163.8
click at [617, 255] on div "Loading... Hallway - Hallway 2 Loading... Entry Loading... Clubroom - Entrance …" at bounding box center [469, 295] width 939 height 524
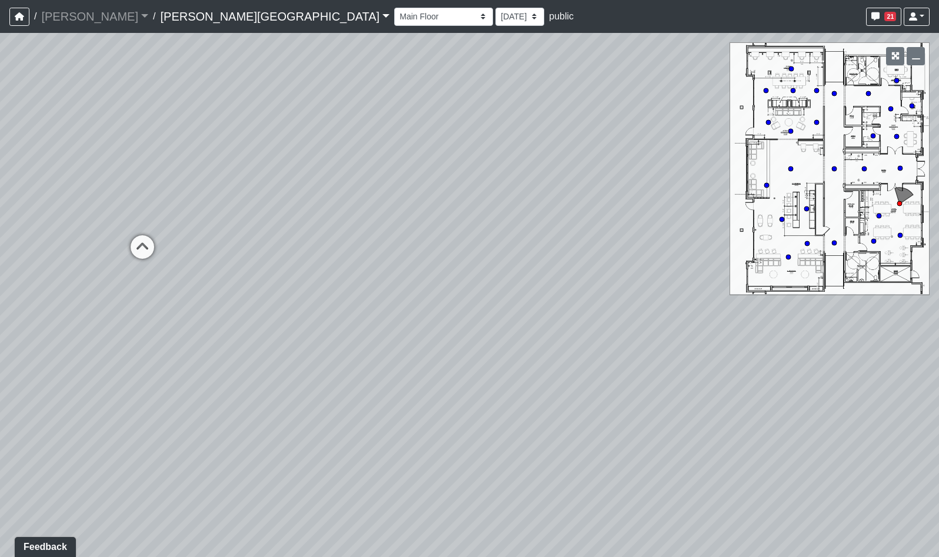
drag, startPoint x: 375, startPoint y: 221, endPoint x: 606, endPoint y: 260, distance: 233.5
click at [596, 260] on div "Loading... Hallway - Hallway 2 Loading... Entry Loading... Clubroom - Entrance …" at bounding box center [469, 295] width 939 height 524
drag, startPoint x: 218, startPoint y: 272, endPoint x: 510, endPoint y: 260, distance: 291.6
click at [510, 260] on div "Loading... Hallway - Hallway 2 Loading... Entry Loading... Clubroom - Entrance …" at bounding box center [469, 295] width 939 height 524
drag, startPoint x: 371, startPoint y: 275, endPoint x: 478, endPoint y: 283, distance: 108.0
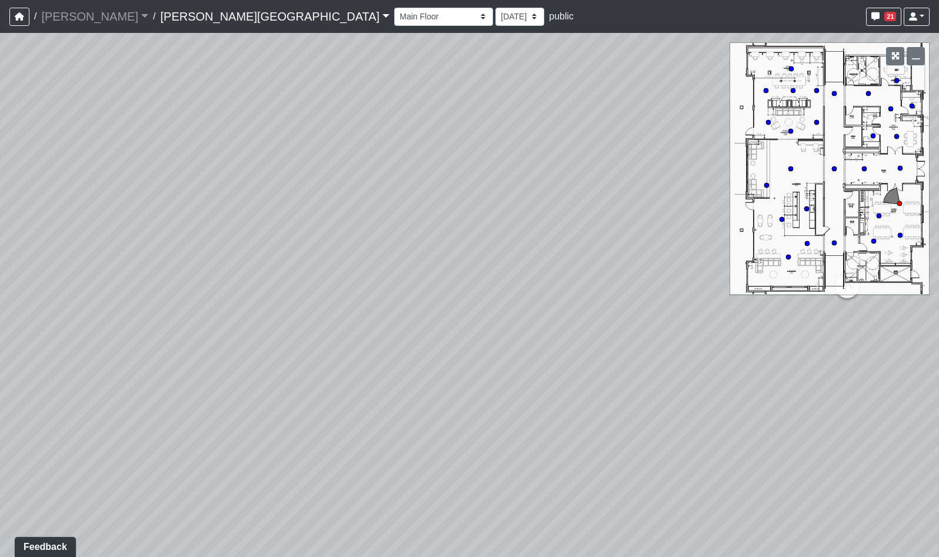
click at [556, 272] on div "Loading... Hallway - Hallway 2 Loading... Entry Loading... Clubroom - Entrance …" at bounding box center [469, 295] width 939 height 524
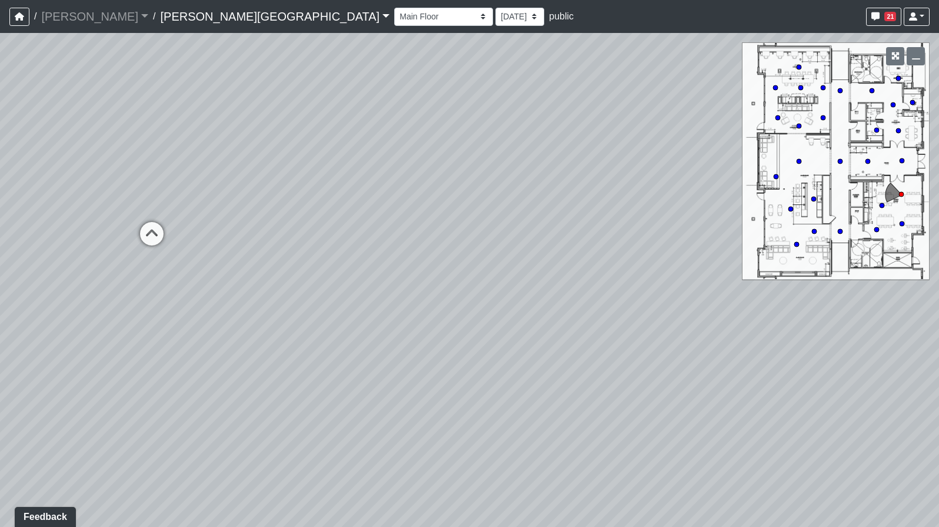
drag, startPoint x: 347, startPoint y: 268, endPoint x: 532, endPoint y: 239, distance: 187.7
click at [532, 238] on div "Loading... Hallway - Hallway 2 Loading... Entry Loading... Clubroom - Entrance …" at bounding box center [469, 280] width 939 height 494
drag, startPoint x: 255, startPoint y: 151, endPoint x: 389, endPoint y: 108, distance: 140.7
click at [389, 108] on div "Loading... Hallway - Hallway 2 Loading... Entry Loading... Clubroom - Entrance …" at bounding box center [469, 280] width 939 height 494
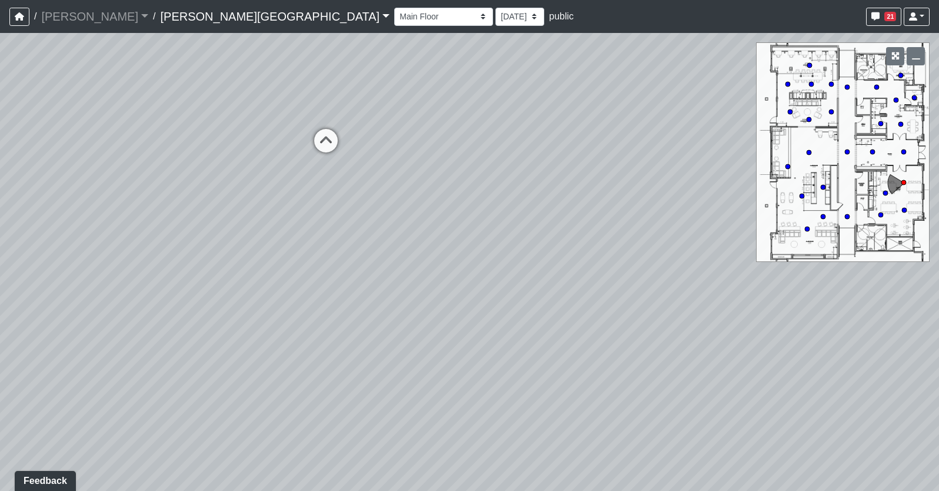
drag, startPoint x: 395, startPoint y: 145, endPoint x: 417, endPoint y: 151, distance: 23.3
click at [400, 129] on div "Loading... Hallway - Hallway 2 Loading... Entry Loading... Clubroom - Entrance …" at bounding box center [469, 262] width 939 height 458
drag, startPoint x: 477, startPoint y: 187, endPoint x: 405, endPoint y: 262, distance: 104.1
click at [405, 262] on div "Loading... Hallway - Hallway 2 Loading... Entry Loading... Clubroom - Entrance …" at bounding box center [469, 262] width 939 height 458
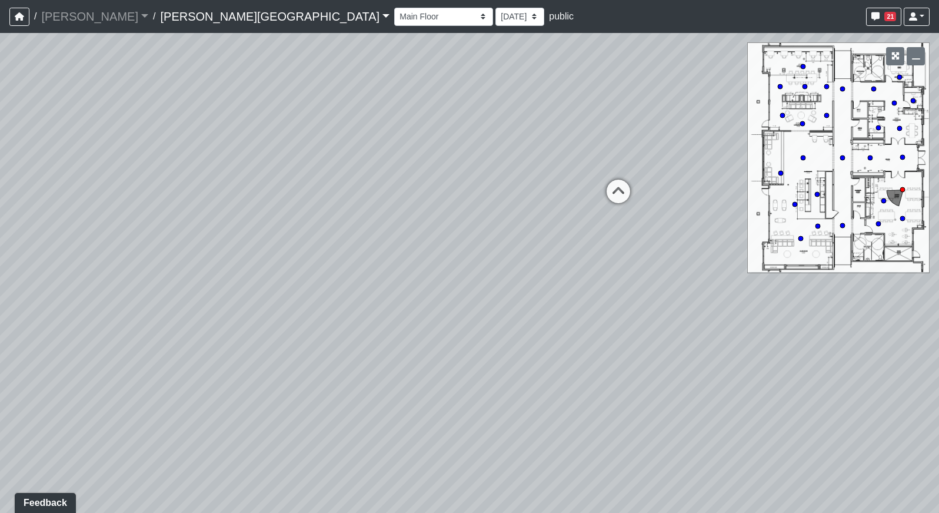
drag, startPoint x: 102, startPoint y: 280, endPoint x: 537, endPoint y: 256, distance: 436.2
click at [537, 256] on div "Loading... Hallway - Hallway 2 Loading... Entry Loading... Clubroom - Entrance …" at bounding box center [469, 273] width 939 height 480
drag, startPoint x: 578, startPoint y: 287, endPoint x: 608, endPoint y: 285, distance: 30.0
click at [608, 285] on div "Loading... Hallway - Hallway 2 Loading... Entry Loading... Clubroom - Entrance …" at bounding box center [469, 273] width 939 height 480
drag, startPoint x: 454, startPoint y: 241, endPoint x: 443, endPoint y: 266, distance: 27.1
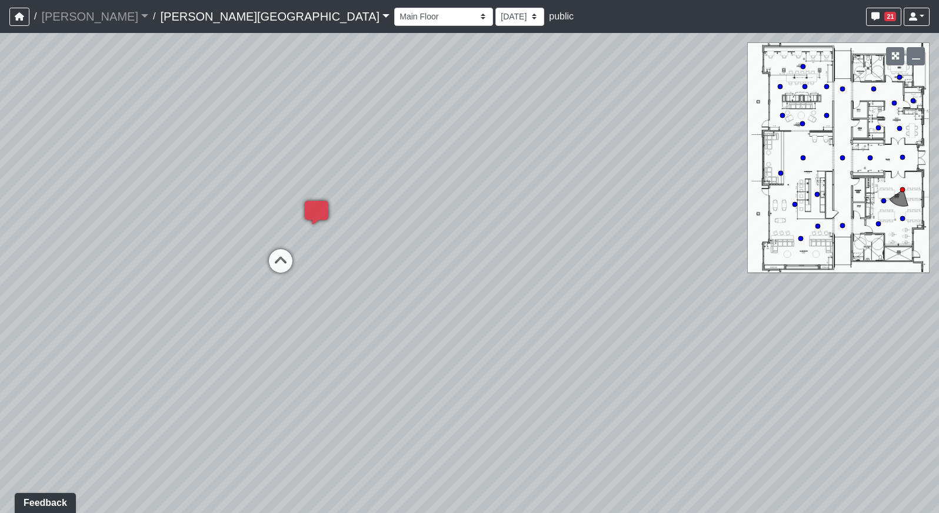
click at [442, 265] on div "Loading... Hallway - Hallway 2 Loading... Entry Loading... Clubroom - Entrance …" at bounding box center [469, 273] width 939 height 480
drag, startPoint x: 470, startPoint y: 234, endPoint x: 305, endPoint y: 211, distance: 167.0
click at [288, 200] on div "Loading... Hallway - Hallway 2 Loading... Entry Loading... Clubroom - Entrance …" at bounding box center [469, 273] width 939 height 480
drag, startPoint x: 600, startPoint y: 300, endPoint x: 568, endPoint y: 293, distance: 33.0
click at [597, 304] on div "Loading... Hallway - Hallway 2 Loading... Entry Loading... Clubroom - Entrance …" at bounding box center [469, 273] width 939 height 480
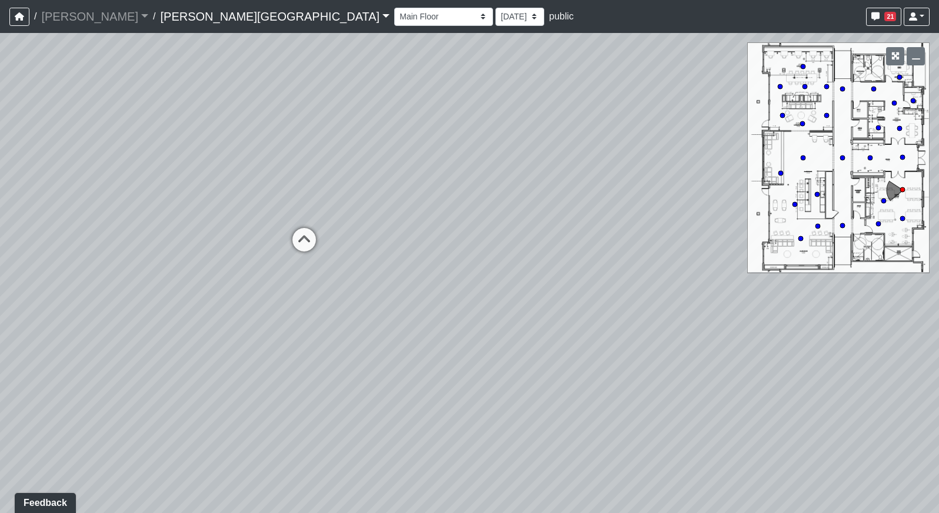
drag, startPoint x: 495, startPoint y: 169, endPoint x: 732, endPoint y: 135, distance: 239.0
click at [728, 136] on div "Loading... Hallway - Hallway 2 Loading... Entry Loading... Clubroom - Entrance …" at bounding box center [469, 273] width 939 height 480
click at [131, 185] on icon at bounding box center [116, 184] width 35 height 35
drag, startPoint x: 518, startPoint y: 207, endPoint x: 245, endPoint y: 265, distance: 279.3
click at [278, 234] on div "Loading... Hallway - Hallway 2 Loading... Entry Loading... Clubroom - Entrance …" at bounding box center [469, 273] width 939 height 480
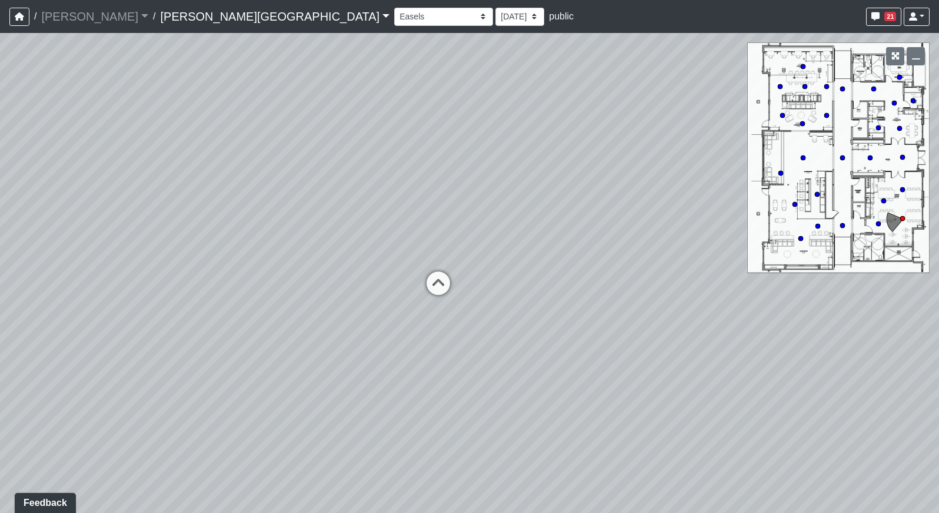
drag, startPoint x: 546, startPoint y: 264, endPoint x: 497, endPoint y: 184, distance: 93.3
click at [500, 186] on div "Loading... Hallway - Hallway 2 Loading... Entry Loading... Clubroom - Entrance …" at bounding box center [469, 273] width 939 height 480
drag, startPoint x: 676, startPoint y: 224, endPoint x: 358, endPoint y: 190, distance: 319.6
click at [367, 191] on div "Loading... Hallway - Hallway 2 Loading... Entry Loading... Clubroom - Entrance …" at bounding box center [469, 273] width 939 height 480
drag, startPoint x: 482, startPoint y: 219, endPoint x: 483, endPoint y: 307, distance: 88.3
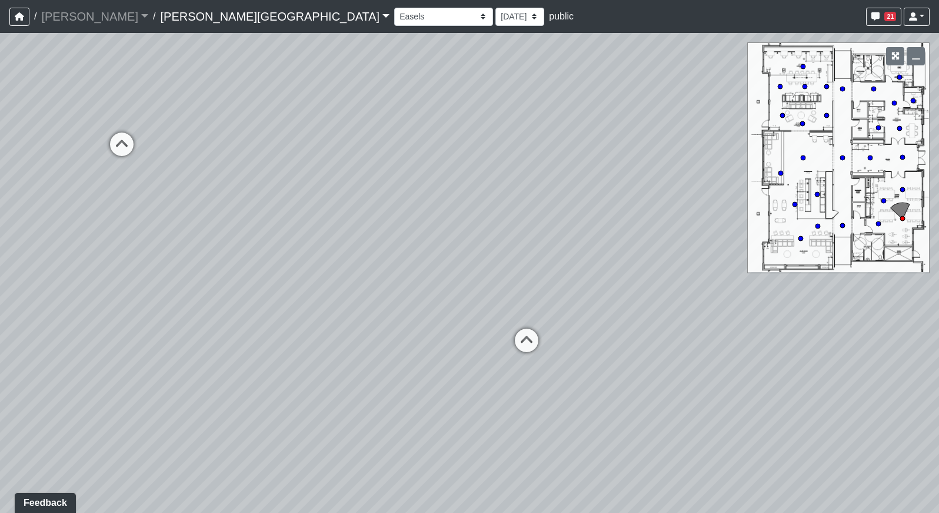
click at [474, 307] on div "Loading... Hallway - Hallway 2 Loading... Entry Loading... Clubroom - Entrance …" at bounding box center [469, 273] width 939 height 480
click at [536, 363] on icon at bounding box center [526, 365] width 35 height 35
click at [455, 169] on icon at bounding box center [459, 172] width 35 height 35
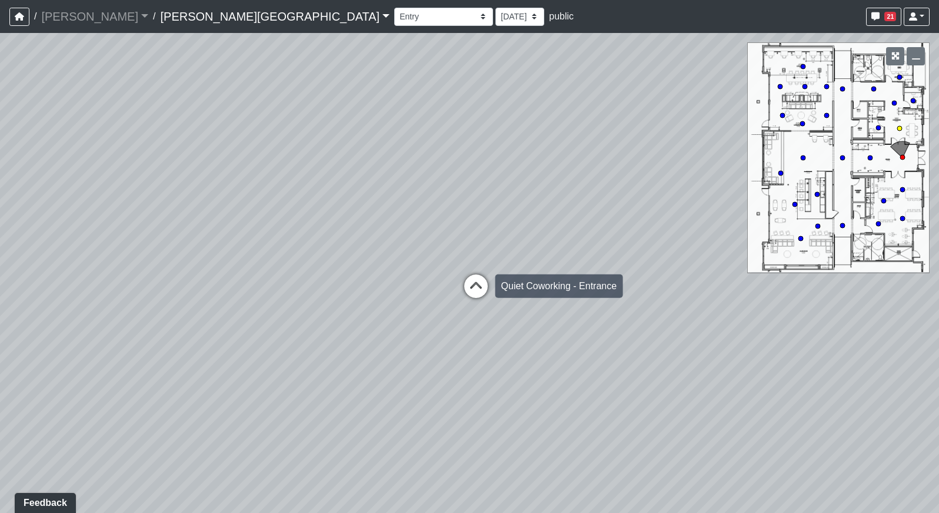
click at [476, 295] on icon at bounding box center [475, 291] width 35 height 35
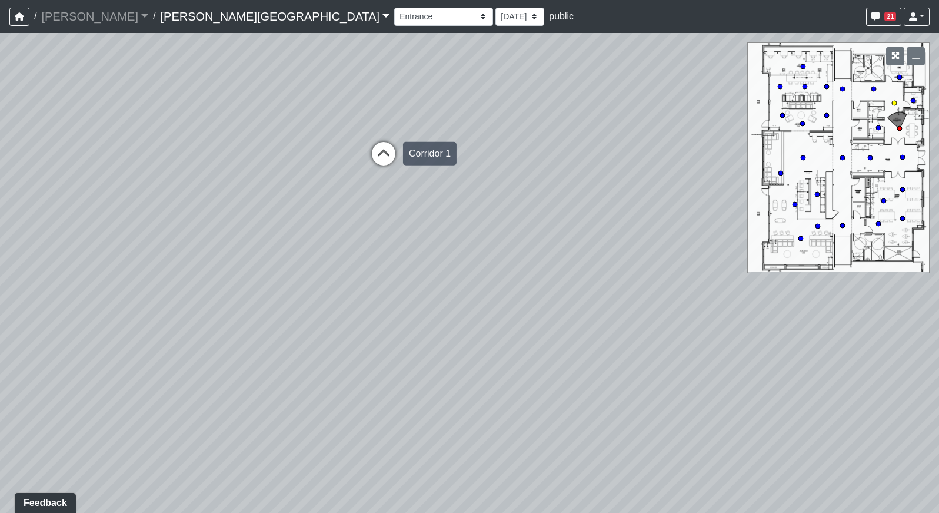
click at [386, 160] on icon at bounding box center [383, 159] width 35 height 35
drag, startPoint x: 335, startPoint y: 173, endPoint x: 615, endPoint y: 245, distance: 289.2
click at [611, 242] on div "Loading... Hallway - Hallway 2 Loading... Entry Loading... Clubroom - Entrance …" at bounding box center [469, 273] width 939 height 480
click at [390, 237] on icon at bounding box center [398, 239] width 35 height 35
drag, startPoint x: 355, startPoint y: 239, endPoint x: 594, endPoint y: 237, distance: 238.9
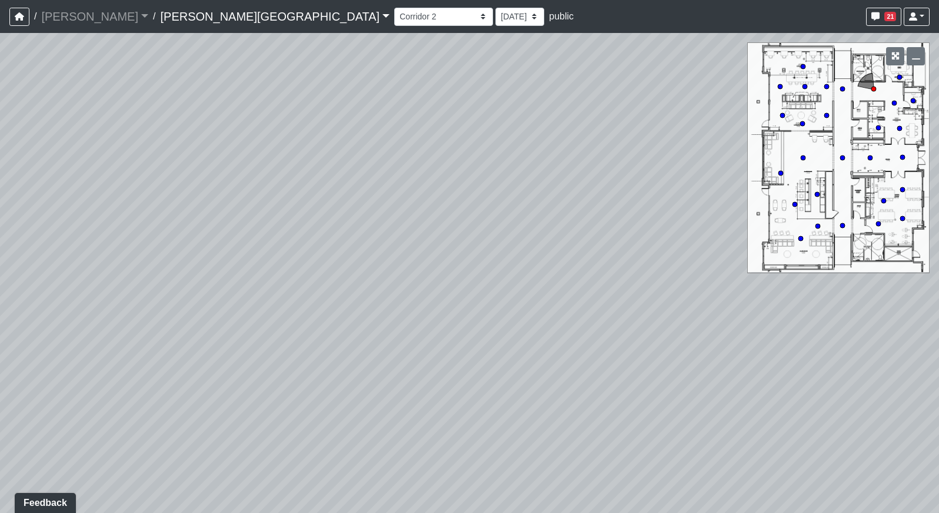
click at [554, 236] on div "Loading... Hallway - Hallway 2 Loading... Entry Loading... Clubroom - Entrance …" at bounding box center [469, 273] width 939 height 480
click at [224, 231] on icon at bounding box center [212, 237] width 35 height 35
drag, startPoint x: 348, startPoint y: 226, endPoint x: 687, endPoint y: 231, distance: 339.0
click at [626, 209] on div "Loading... Hallway - Hallway 2 Loading... Entry Loading... Clubroom - Entrance …" at bounding box center [469, 273] width 939 height 480
drag, startPoint x: 282, startPoint y: 265, endPoint x: 575, endPoint y: 272, distance: 292.6
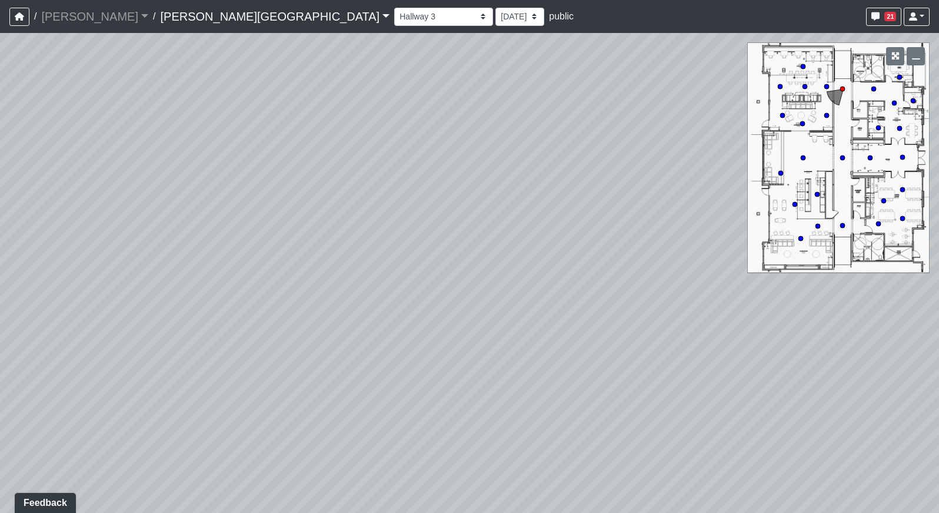
click at [570, 271] on div "Loading... Hallway - Hallway 2 Loading... Entry Loading... Clubroom - Entrance …" at bounding box center [469, 273] width 939 height 480
click at [389, 228] on icon at bounding box center [386, 232] width 35 height 35
click at [392, 230] on icon at bounding box center [389, 237] width 35 height 35
click at [729, 246] on div "Loading... Hallway - Hallway 2 Loading... Entry Loading... Clubroom - Entrance …" at bounding box center [469, 273] width 939 height 480
drag, startPoint x: 497, startPoint y: 250, endPoint x: 629, endPoint y: 250, distance: 132.4
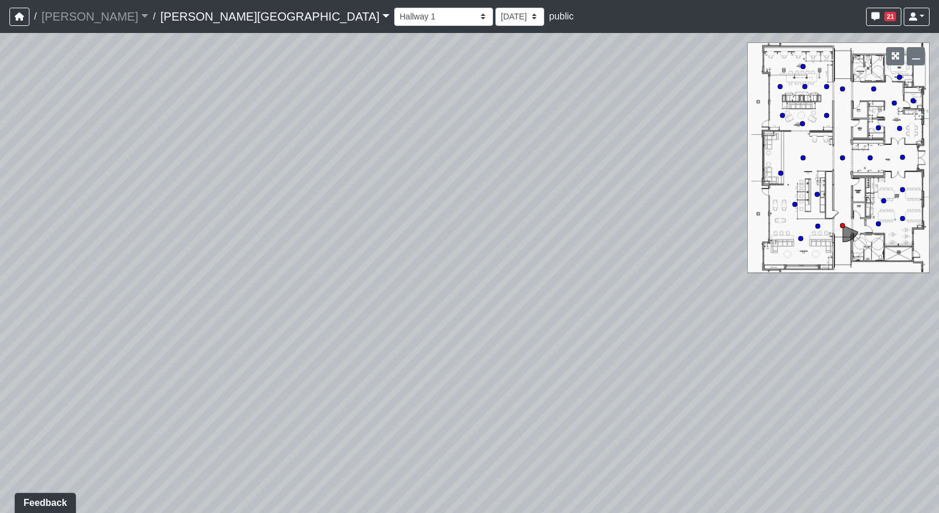
click at [584, 248] on div "Loading... Hallway - Hallway 2 Loading... Entry Loading... Clubroom - Entrance …" at bounding box center [469, 273] width 939 height 480
drag, startPoint x: 258, startPoint y: 281, endPoint x: 519, endPoint y: 257, distance: 261.8
click at [514, 257] on div "Loading... Hallway - Hallway 2 Loading... Entry Loading... Clubroom - Entrance …" at bounding box center [469, 273] width 939 height 480
click at [348, 189] on icon at bounding box center [344, 189] width 35 height 35
drag, startPoint x: 245, startPoint y: 276, endPoint x: 447, endPoint y: 266, distance: 202.1
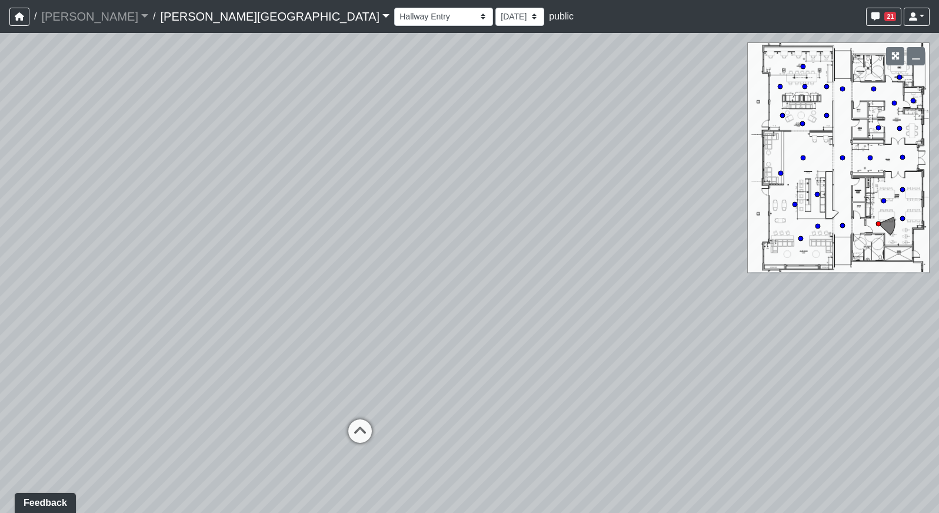
click at [409, 266] on div "Loading... Hallway - Hallway 2 Loading... Entry Loading... Clubroom - Entrance …" at bounding box center [469, 273] width 939 height 480
drag, startPoint x: 437, startPoint y: 295, endPoint x: 515, endPoint y: 328, distance: 84.6
click at [492, 312] on div "Loading... Hallway - Hallway 2 Loading... Entry Loading... Clubroom - Entrance …" at bounding box center [469, 273] width 939 height 480
drag, startPoint x: 640, startPoint y: 269, endPoint x: 620, endPoint y: 291, distance: 29.6
click at [644, 270] on div "Loading... Hallway - Hallway 2 Loading... Entry Loading... Clubroom - Entrance …" at bounding box center [469, 273] width 939 height 480
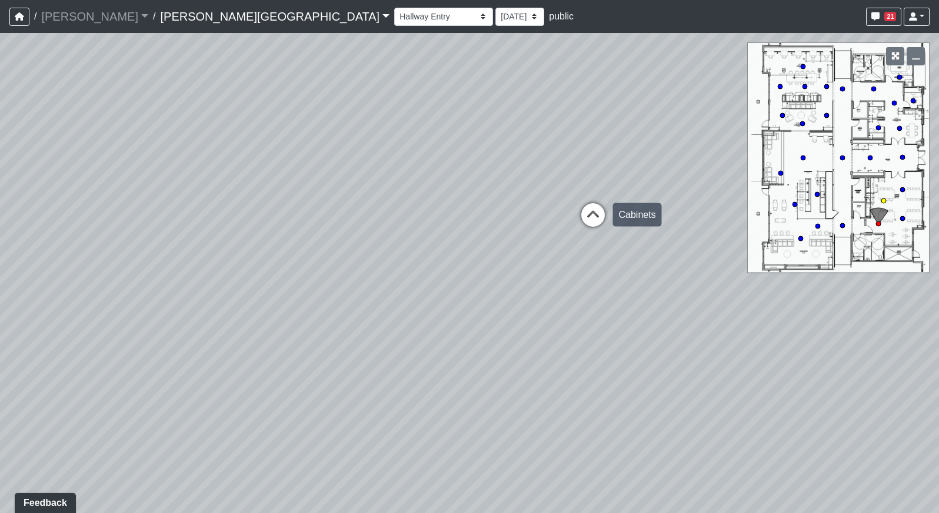
click at [591, 223] on icon at bounding box center [593, 220] width 35 height 35
select select "x5pFEKFMqpUruH4rzQeuec"
click at [703, 236] on div "Loading... Hallway - Hallway 2 Loading... Entry Loading... Clubroom - Entrance …" at bounding box center [469, 273] width 939 height 480
